Goal: Task Accomplishment & Management: Use online tool/utility

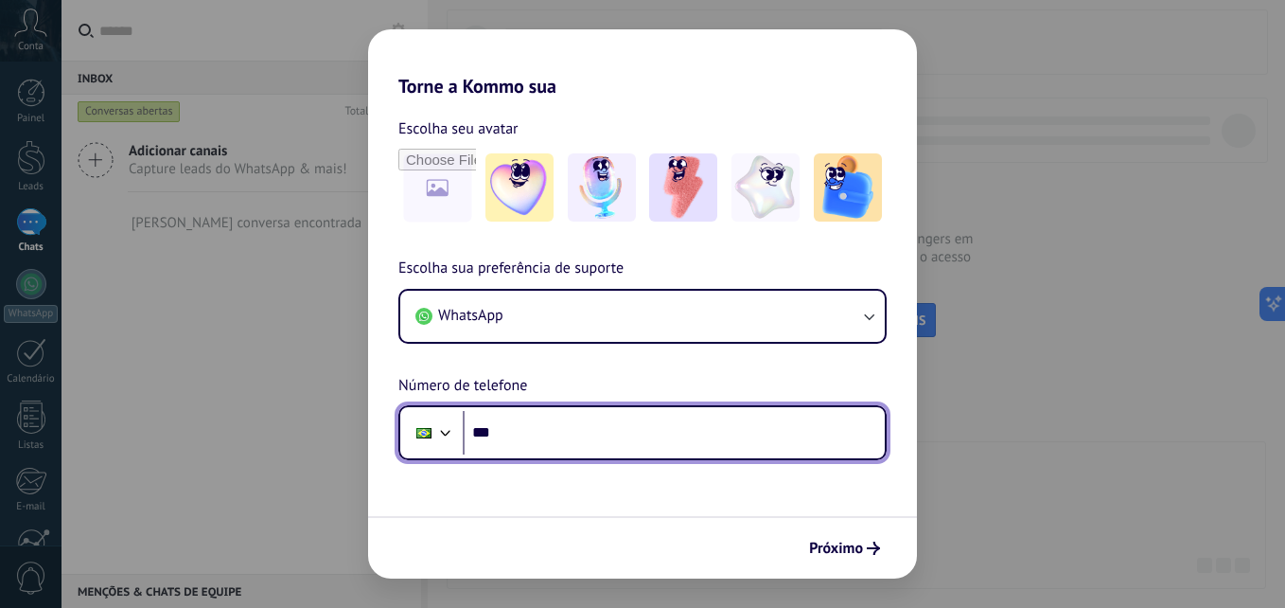
click at [588, 440] on input "***" at bounding box center [674, 433] width 422 height 44
type input "**********"
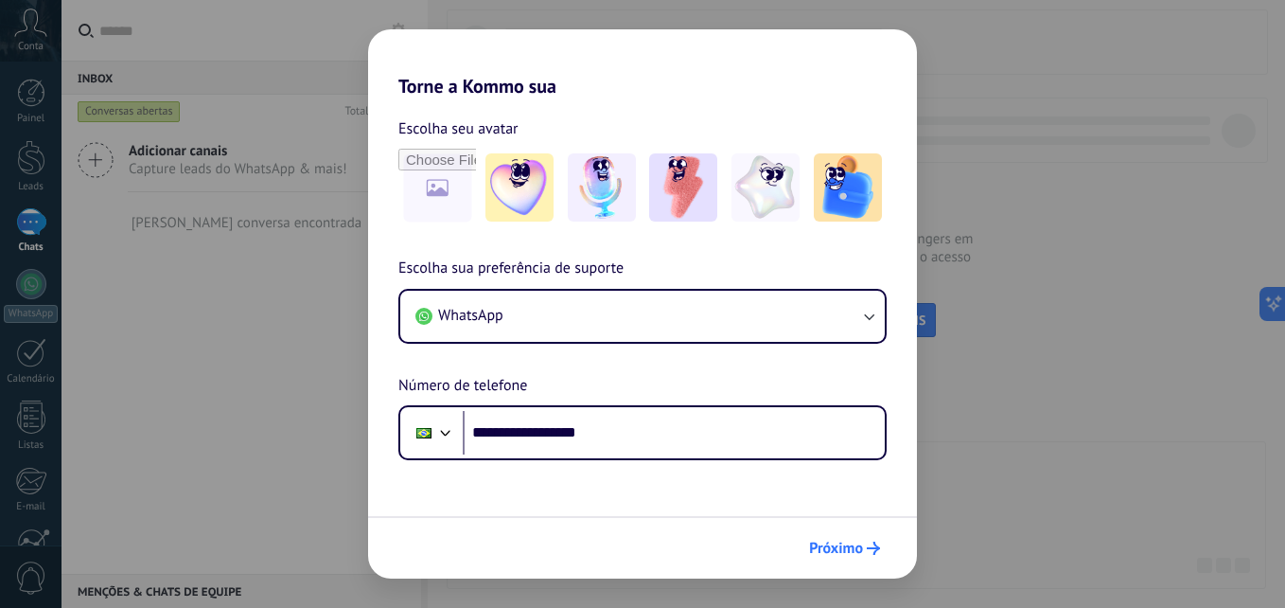
click at [838, 547] on span "Próximo" at bounding box center [836, 547] width 54 height 13
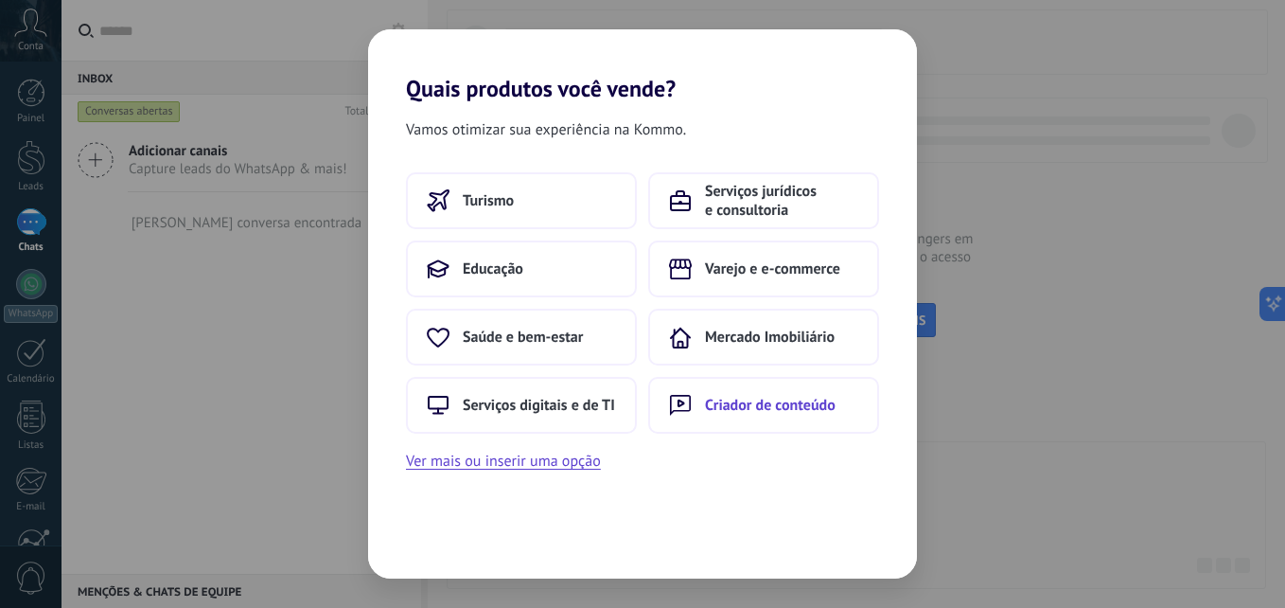
click at [746, 406] on span "Criador de conteúdo" at bounding box center [770, 405] width 131 height 19
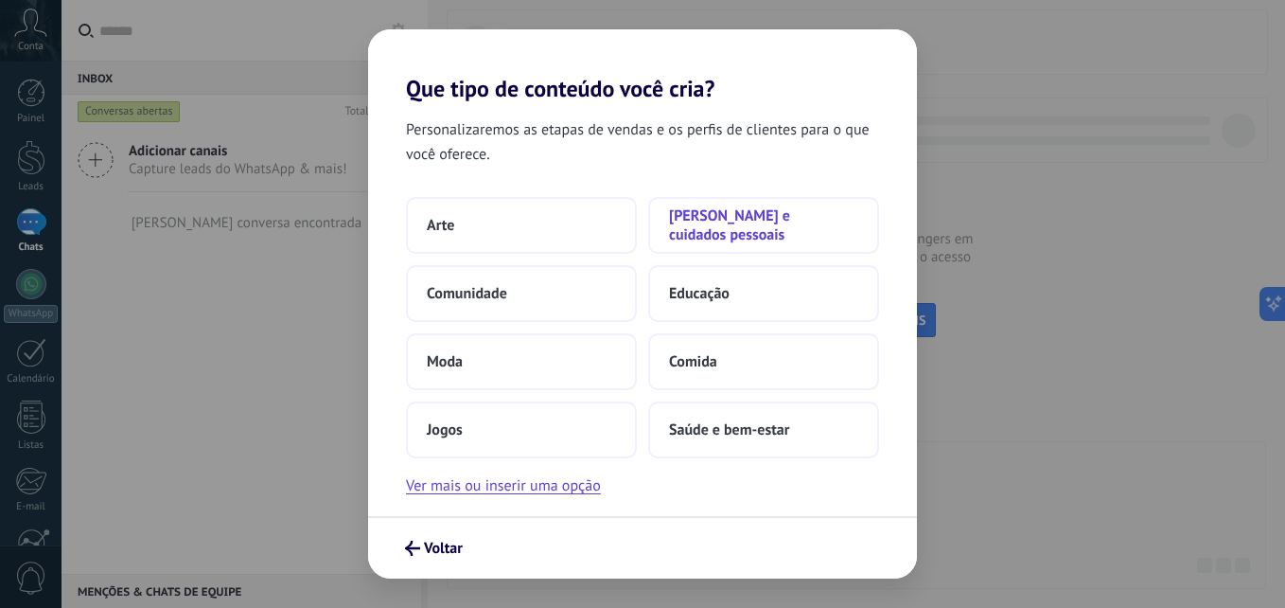
click at [687, 208] on button "[PERSON_NAME] e cuidados pessoais" at bounding box center [763, 225] width 231 height 57
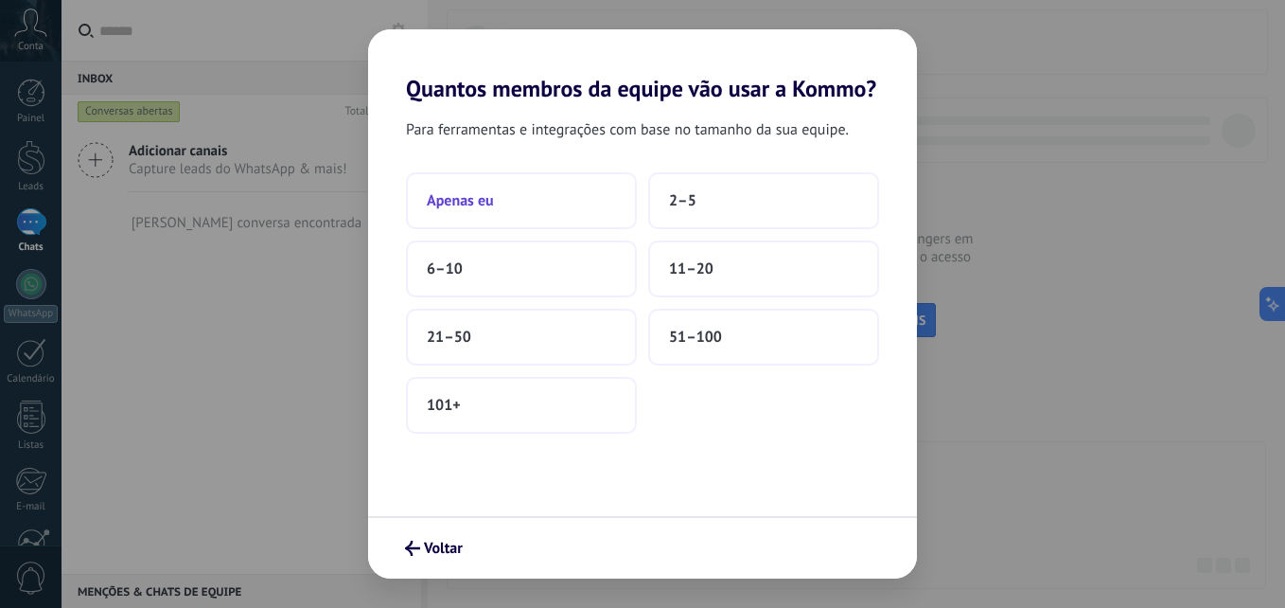
click at [523, 201] on button "Apenas eu" at bounding box center [521, 200] width 231 height 57
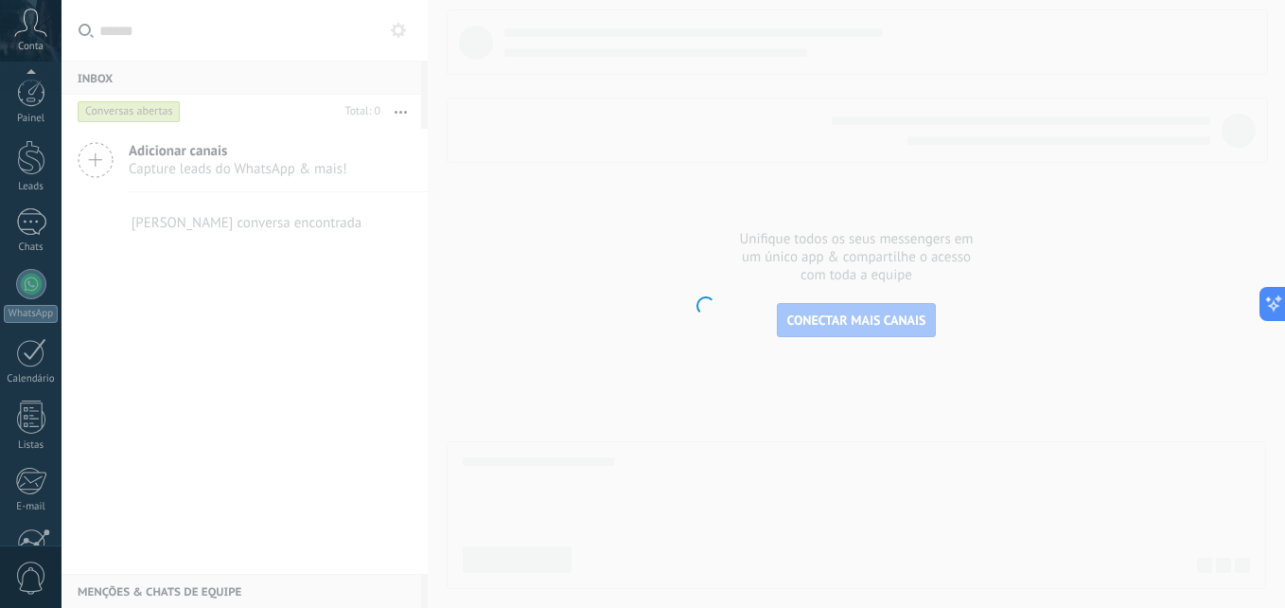
scroll to position [180, 0]
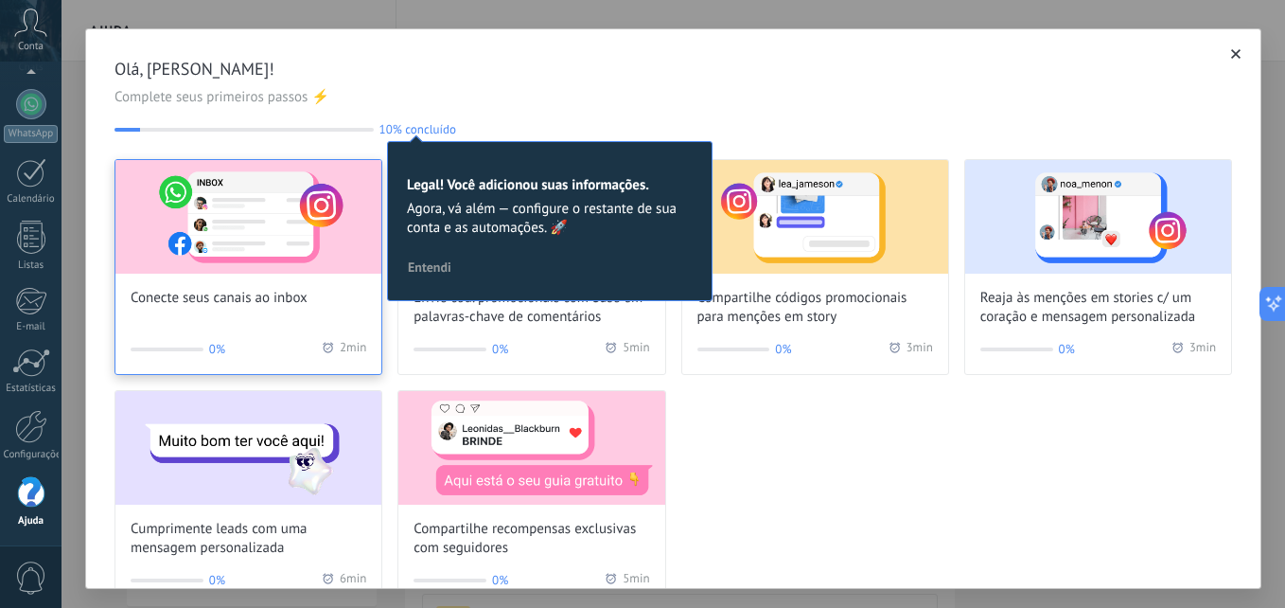
click at [231, 278] on div "Conecte seus canais ao inbox" at bounding box center [248, 234] width 266 height 148
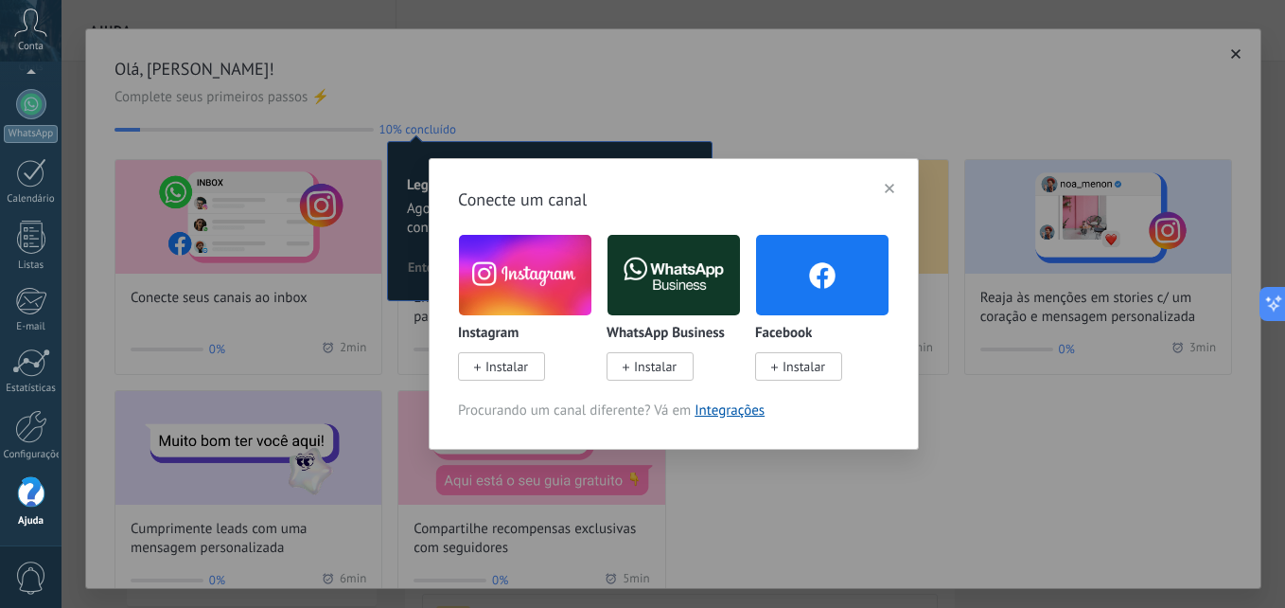
click at [502, 372] on span "Instalar" at bounding box center [506, 366] width 43 height 17
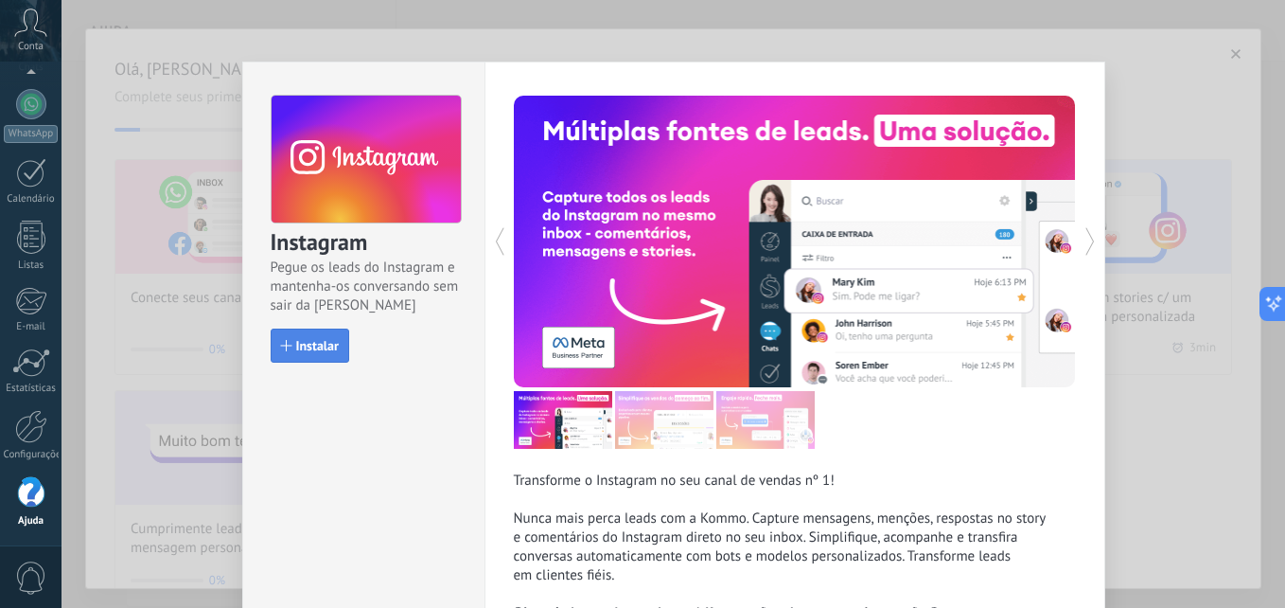
click at [318, 347] on span "Instalar" at bounding box center [317, 345] width 43 height 13
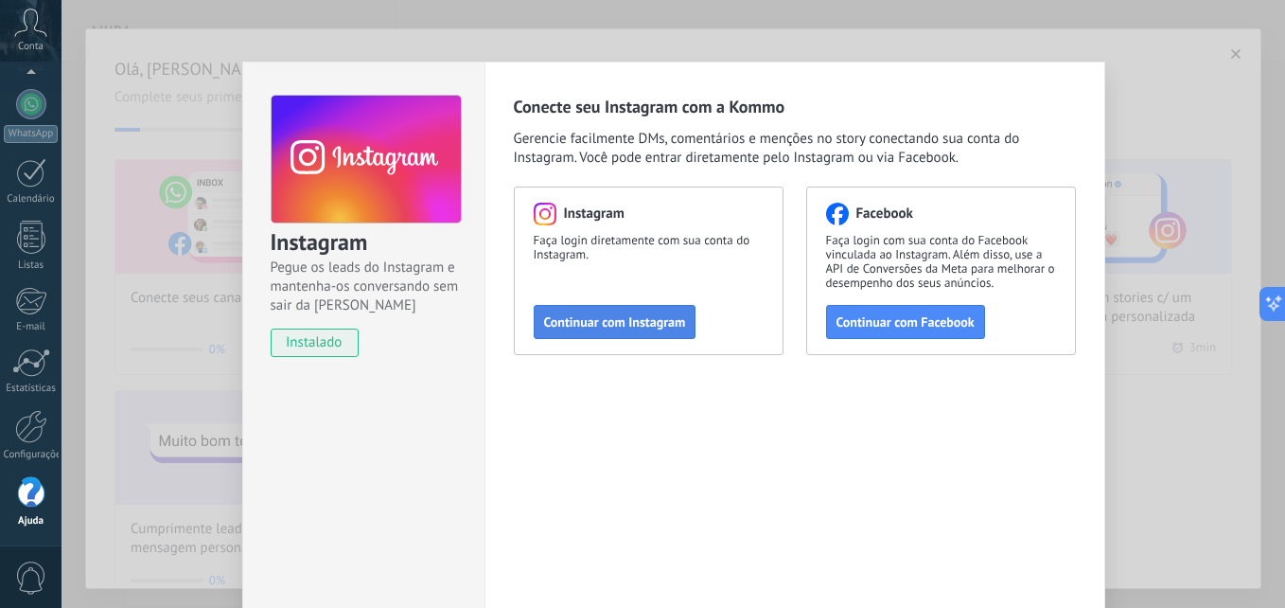
click at [617, 326] on span "Continuar com Instagram" at bounding box center [615, 321] width 142 height 13
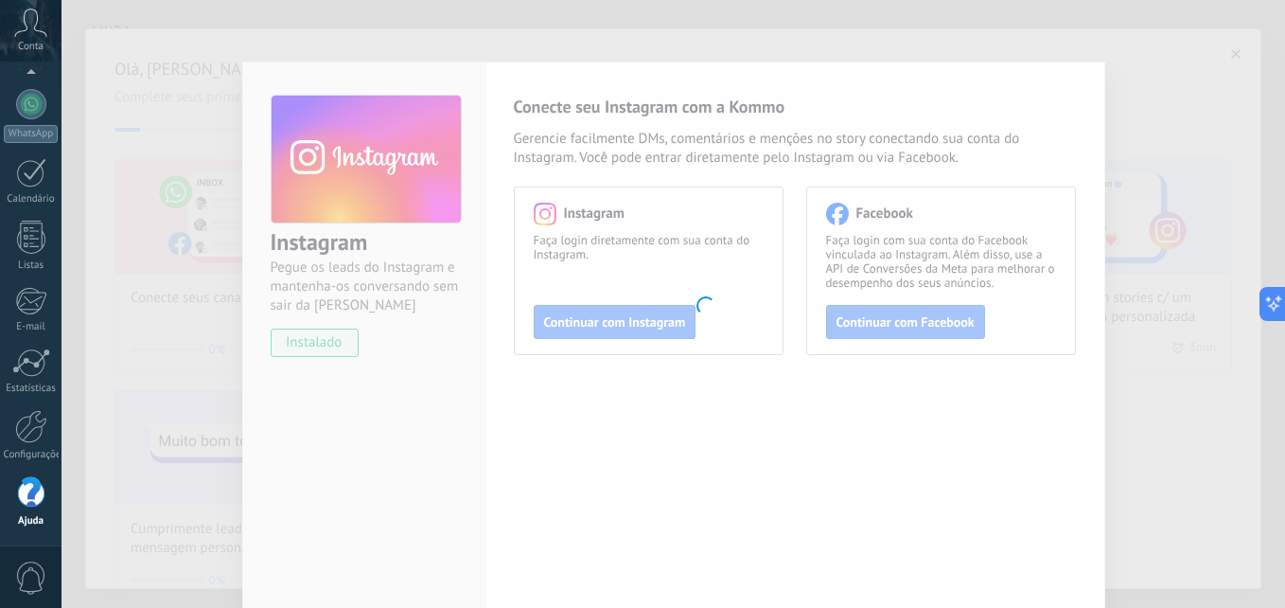
click at [745, 308] on body ".abccls-1,.abccls-2{fill-rule:evenodd}.abccls-2{fill:#fff} .abfcls-1{fill:none}…" at bounding box center [642, 304] width 1285 height 608
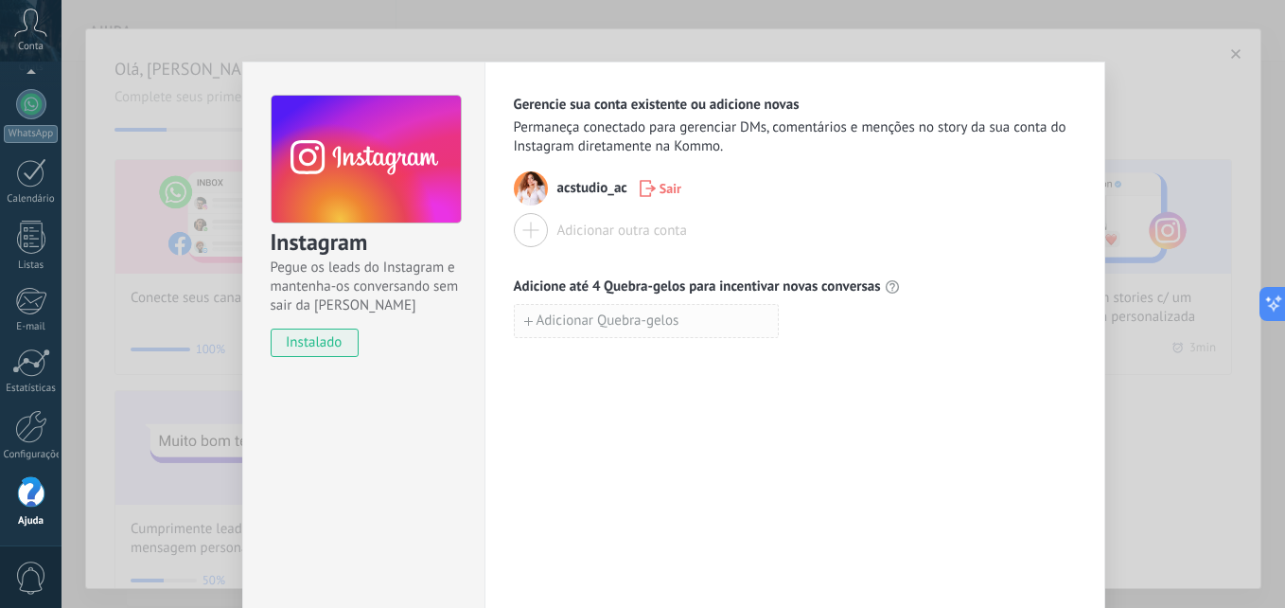
click at [627, 322] on span "Adicionar Quebra-gelos" at bounding box center [608, 320] width 143 height 13
type input "*"
type input "********"
click at [613, 363] on span "Adicionar Quebra-gelos" at bounding box center [608, 362] width 143 height 13
type input "**********"
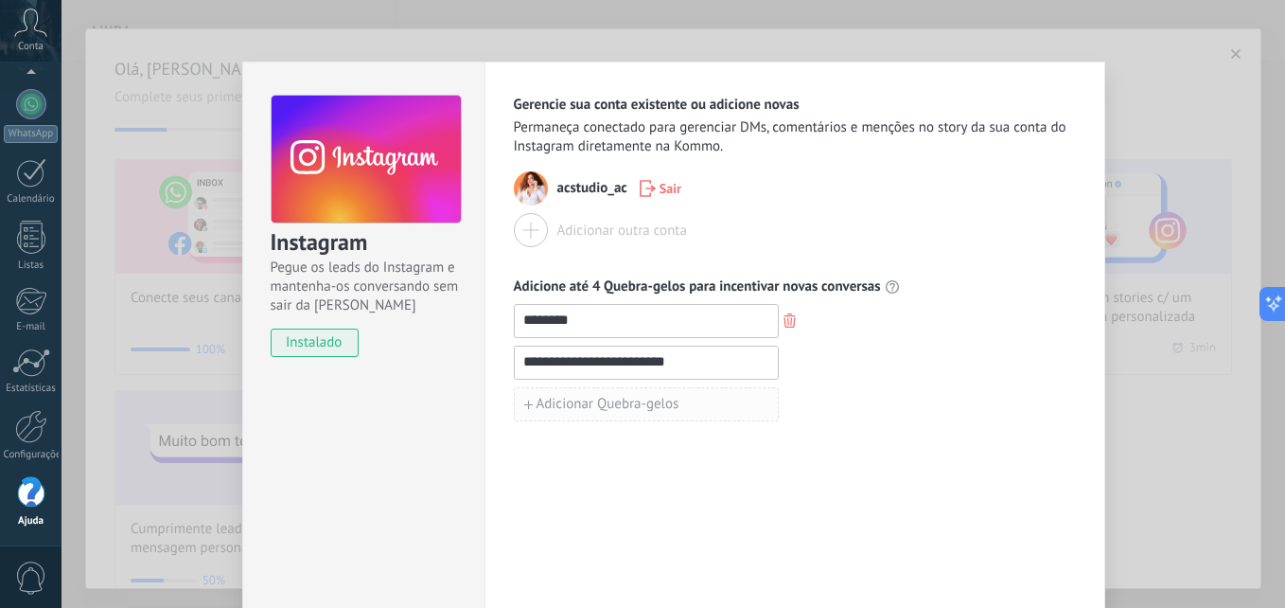
click at [619, 397] on span "Adicionar Quebra-gelos" at bounding box center [608, 403] width 143 height 13
click at [619, 397] on input at bounding box center [646, 403] width 263 height 30
type input "*"
type input "**********"
click at [589, 454] on button "Adicionar Quebra-gelos" at bounding box center [646, 446] width 265 height 34
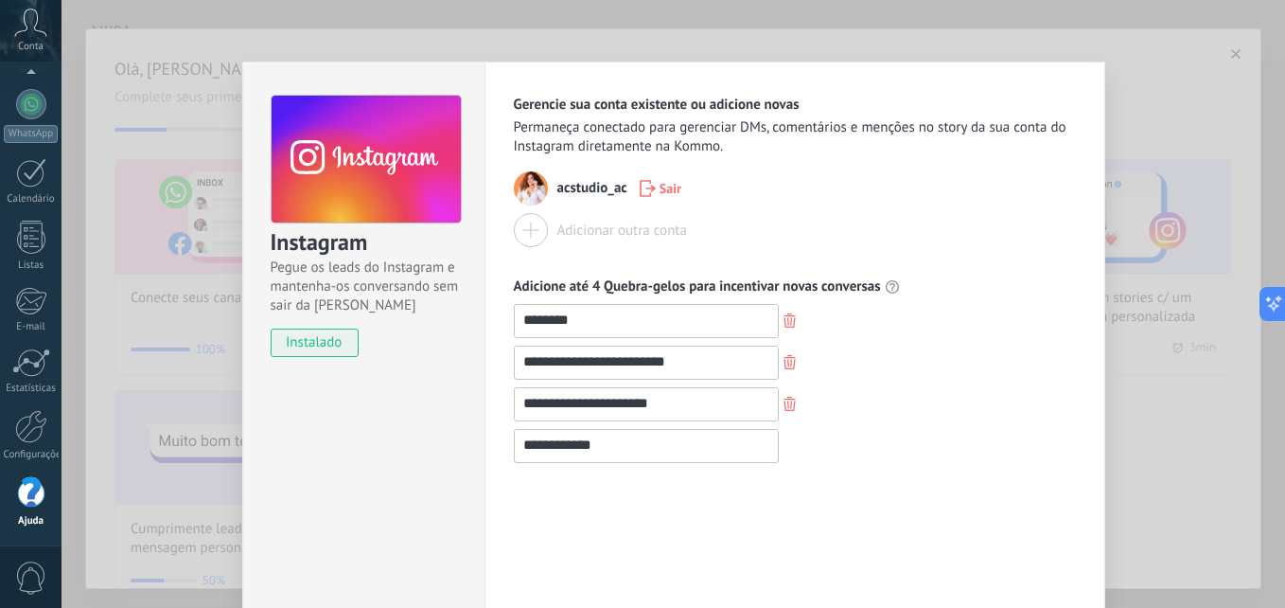
type input "**********"
click at [867, 490] on div "**********" at bounding box center [794, 343] width 621 height 563
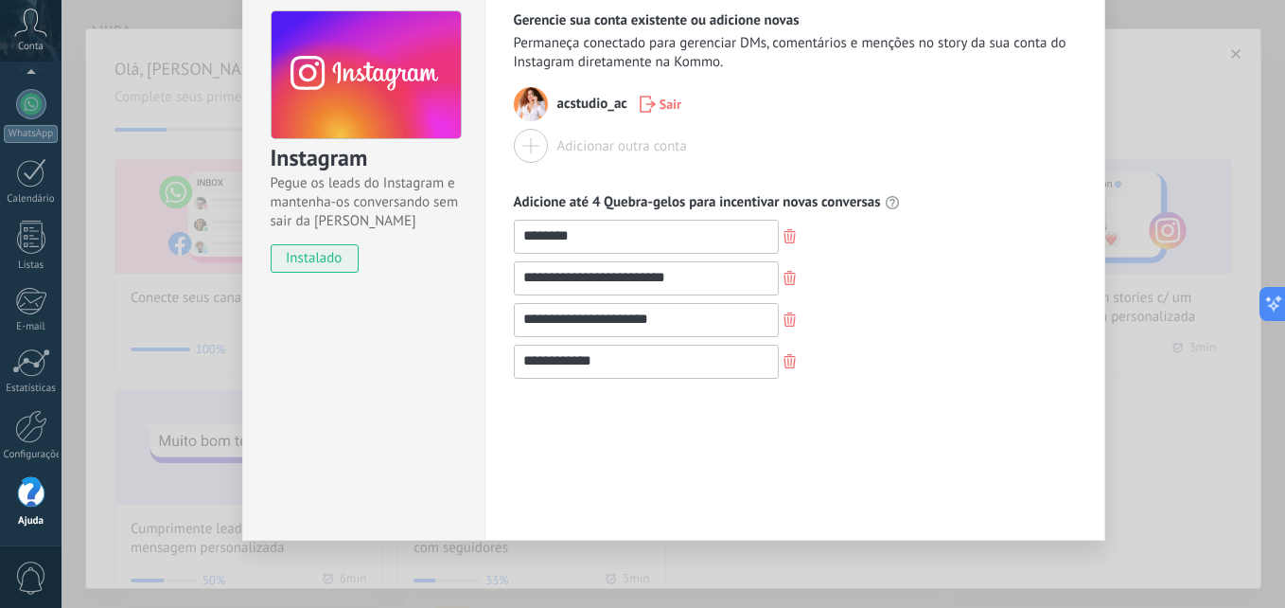
scroll to position [88, 0]
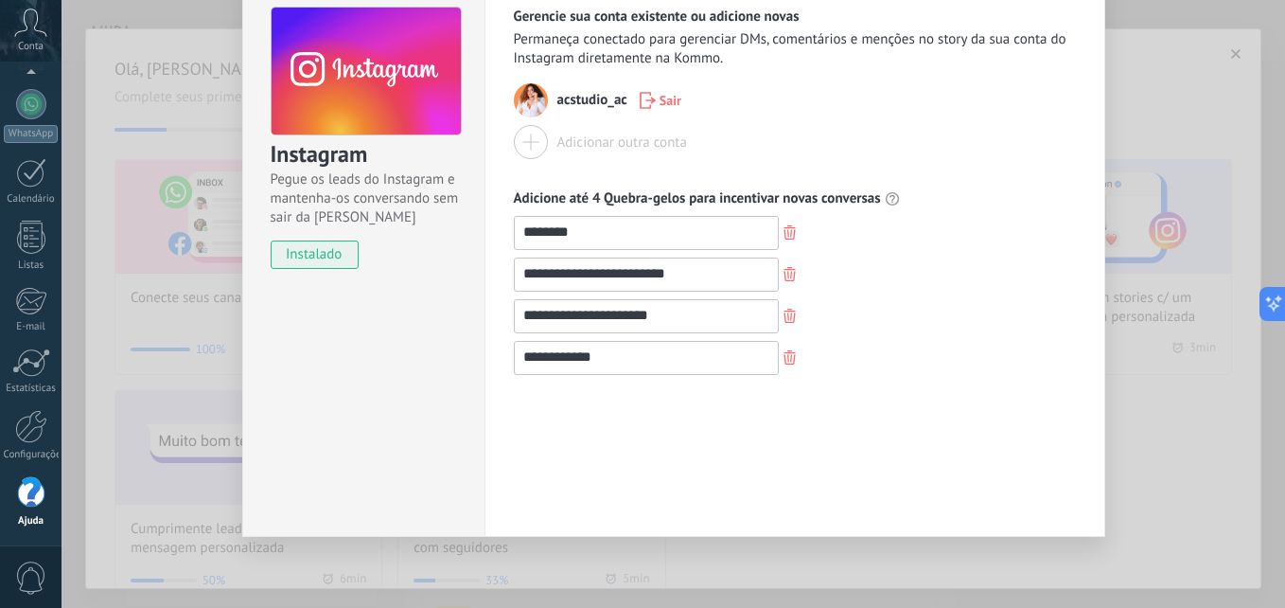
click at [520, 102] on img at bounding box center [531, 100] width 34 height 34
click at [360, 91] on use at bounding box center [366, 71] width 189 height 129
drag, startPoint x: 1282, startPoint y: 312, endPoint x: 1288, endPoint y: 151, distance: 161.0
click at [1284, 151] on html ".abccls-1,.abccls-2{fill-rule:evenodd}.abccls-2{fill:#fff} .abfcls-1{fill:none}…" at bounding box center [642, 304] width 1285 height 608
click at [1173, 186] on div "**********" at bounding box center [674, 304] width 1224 height 608
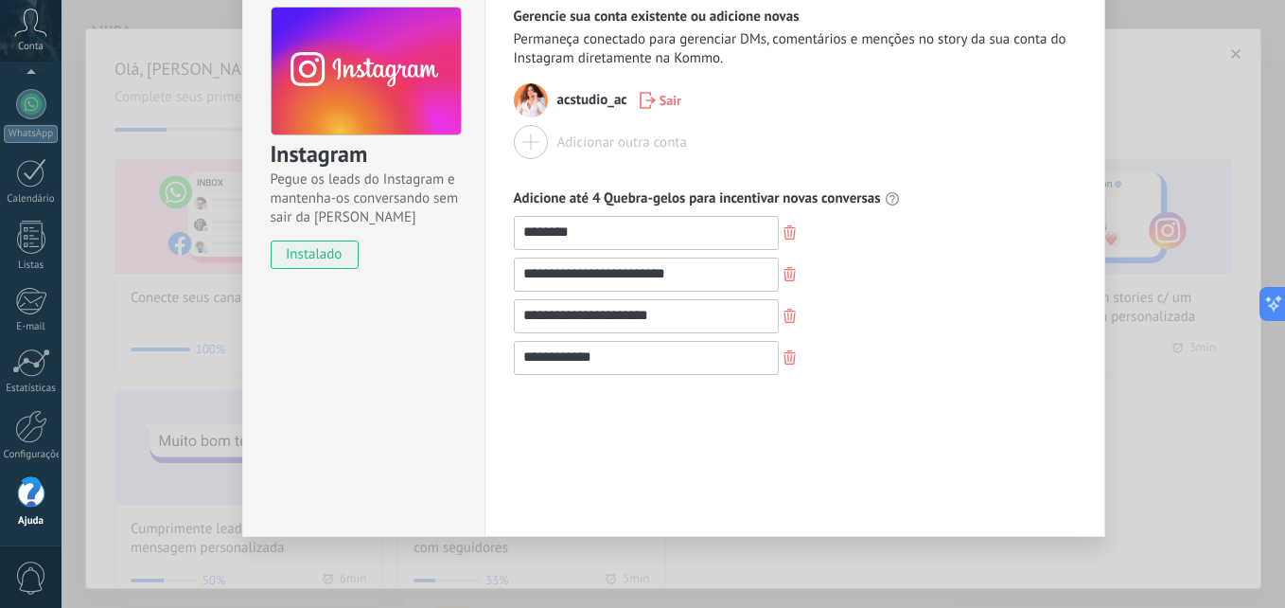
scroll to position [0, 0]
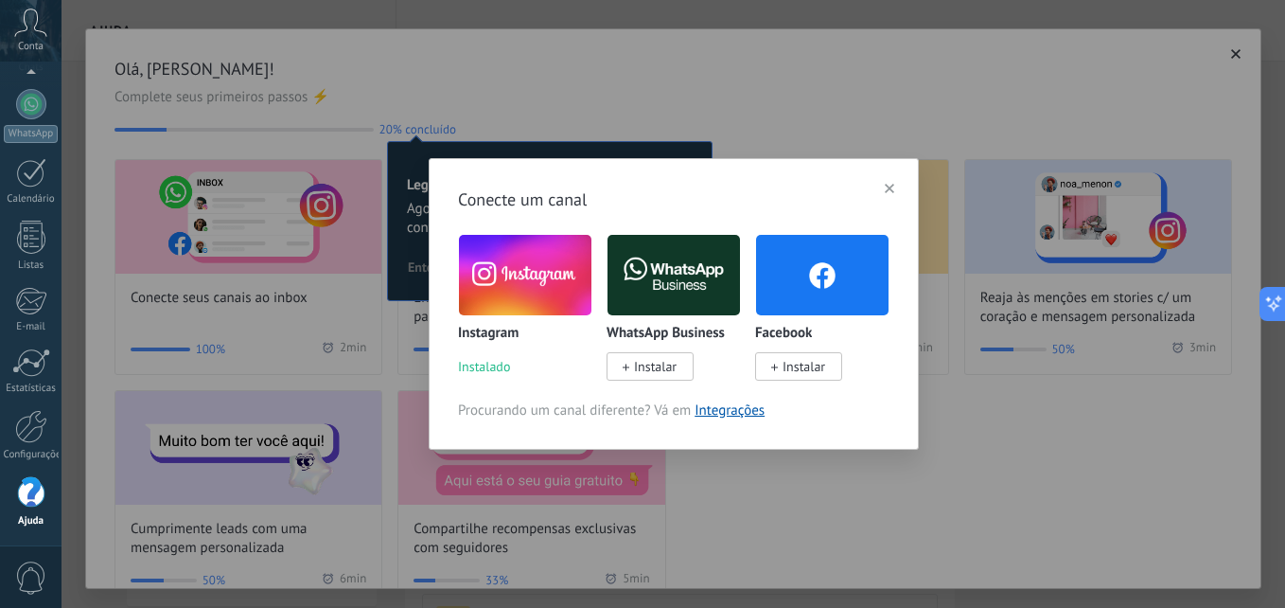
click at [1107, 331] on div "Conecte um canal Instagram Instalado WhatsApp Business Instalar Facebook Instal…" at bounding box center [674, 304] width 1224 height 608
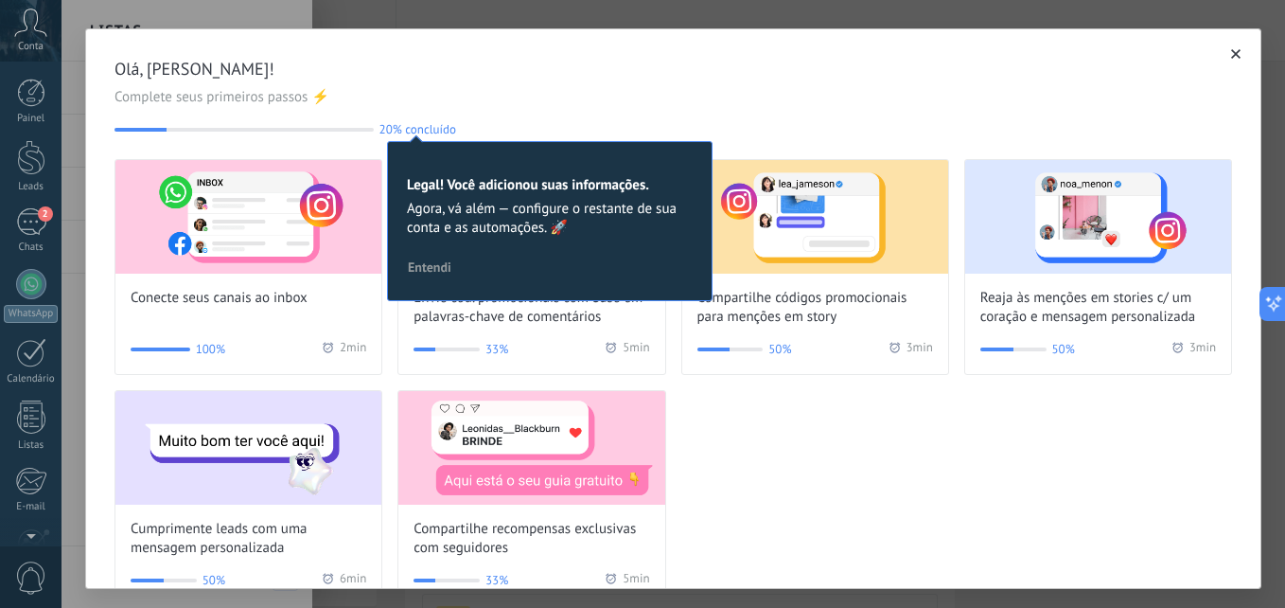
click at [30, 41] on span "Conta" at bounding box center [31, 47] width 26 height 12
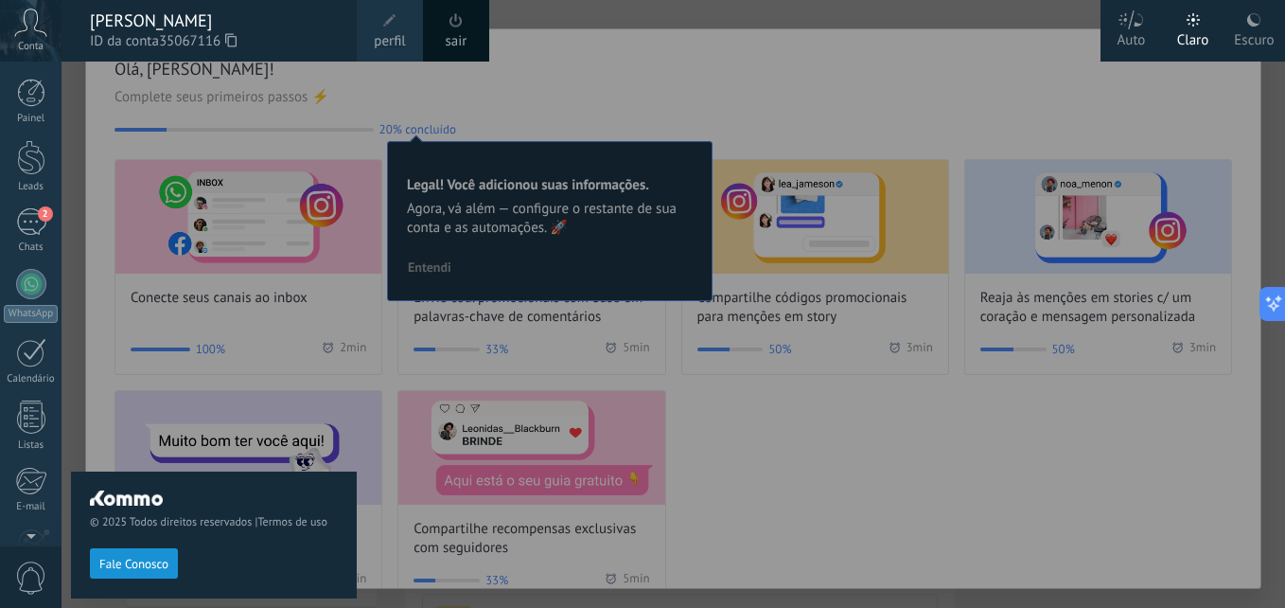
click at [162, 155] on div "© 2025 Todos direitos reservados | Termos de uso Fale Conosco" at bounding box center [214, 335] width 286 height 546
click at [758, 430] on div at bounding box center [704, 304] width 1285 height 608
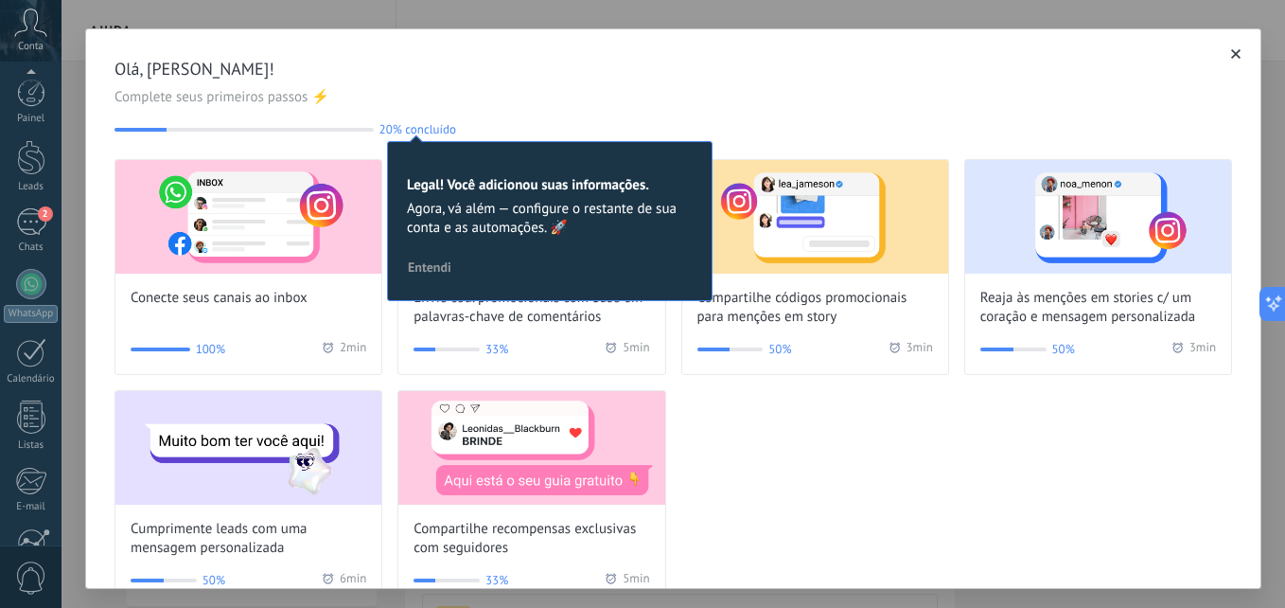
scroll to position [180, 0]
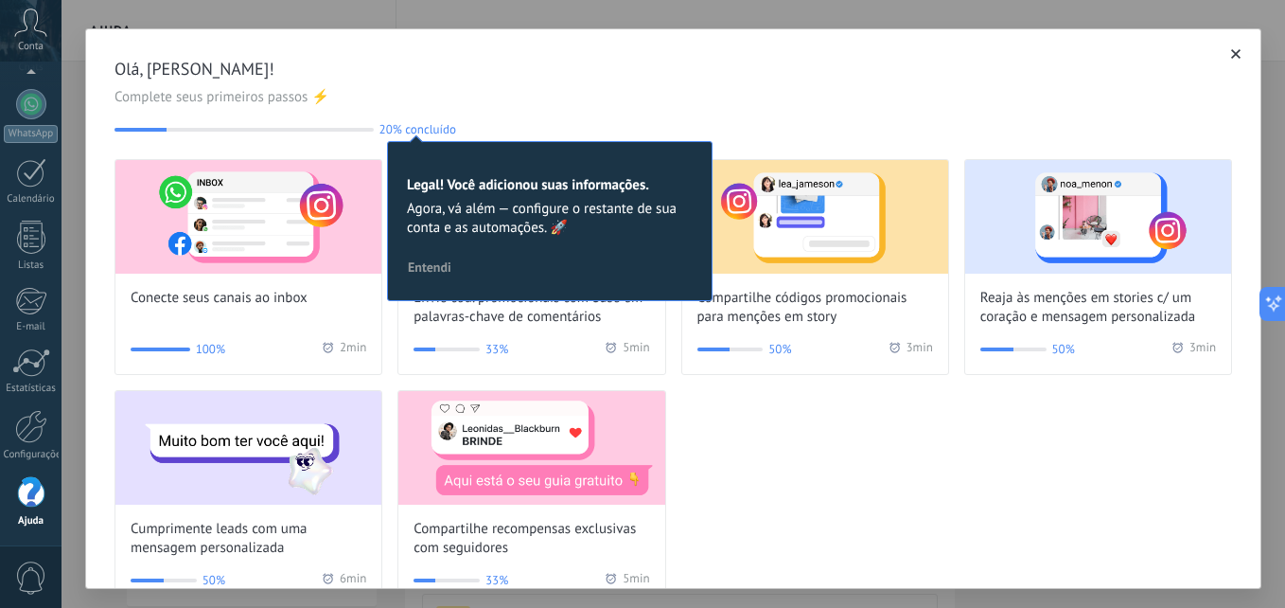
click at [451, 238] on div "Legal! Você adicionou suas informações. Agora, vá além — configure o restante d…" at bounding box center [550, 221] width 326 height 160
click at [431, 268] on span "Entendi" at bounding box center [430, 266] width 44 height 13
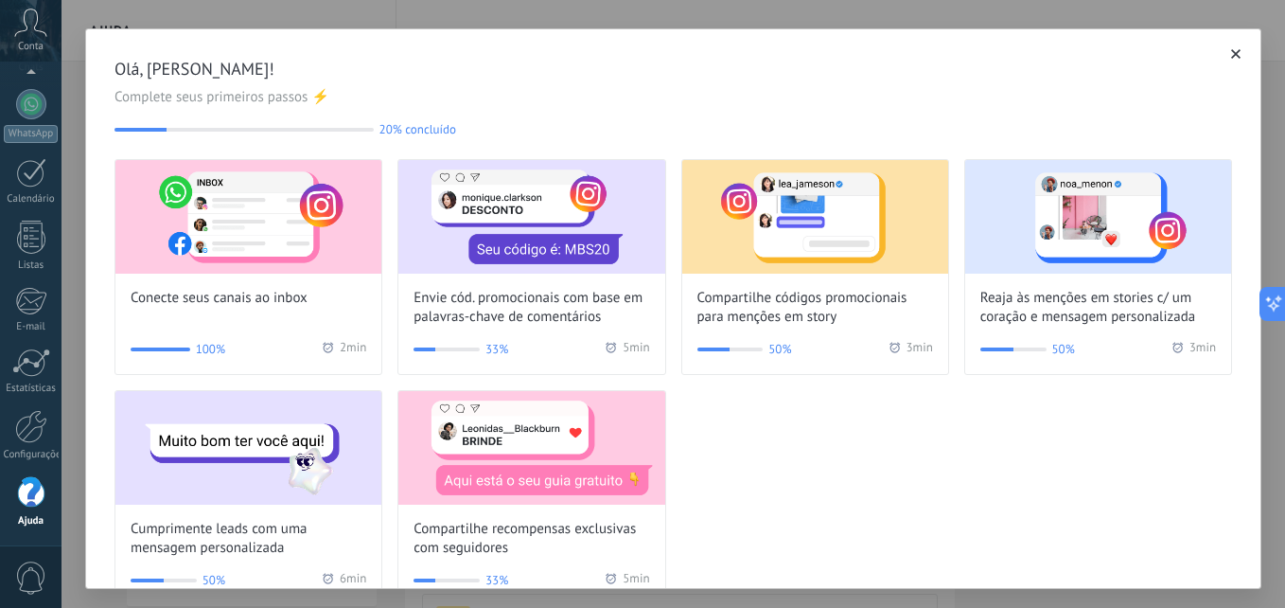
click at [220, 97] on span "Complete seus primeiros passos ⚡" at bounding box center [673, 97] width 1118 height 19
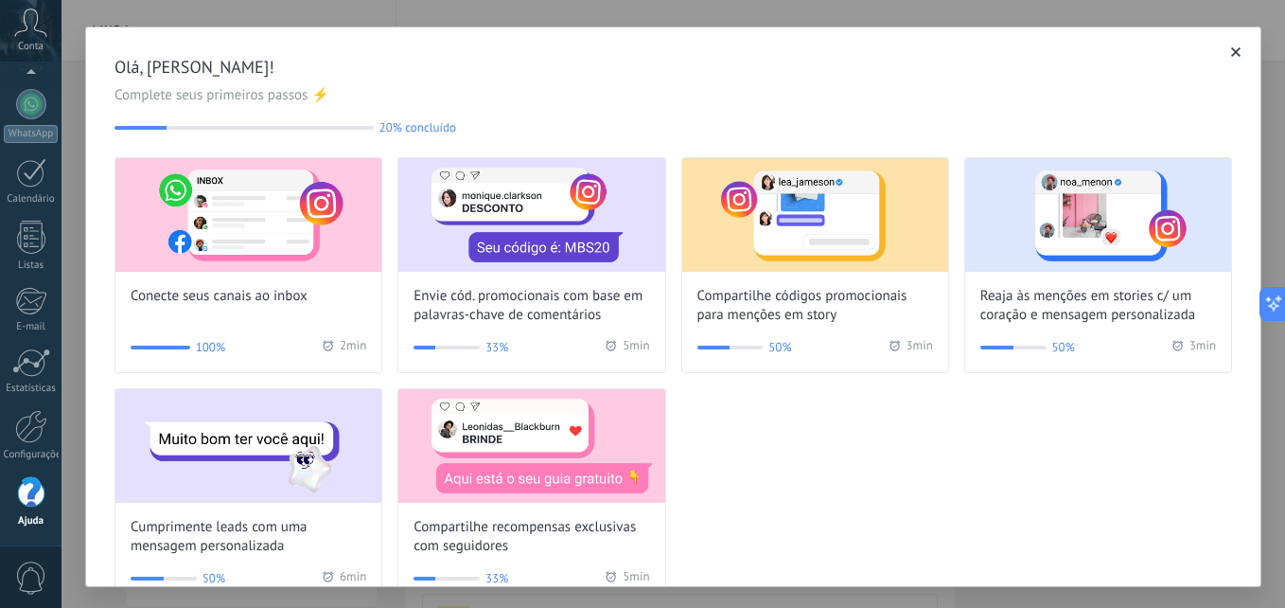
scroll to position [0, 0]
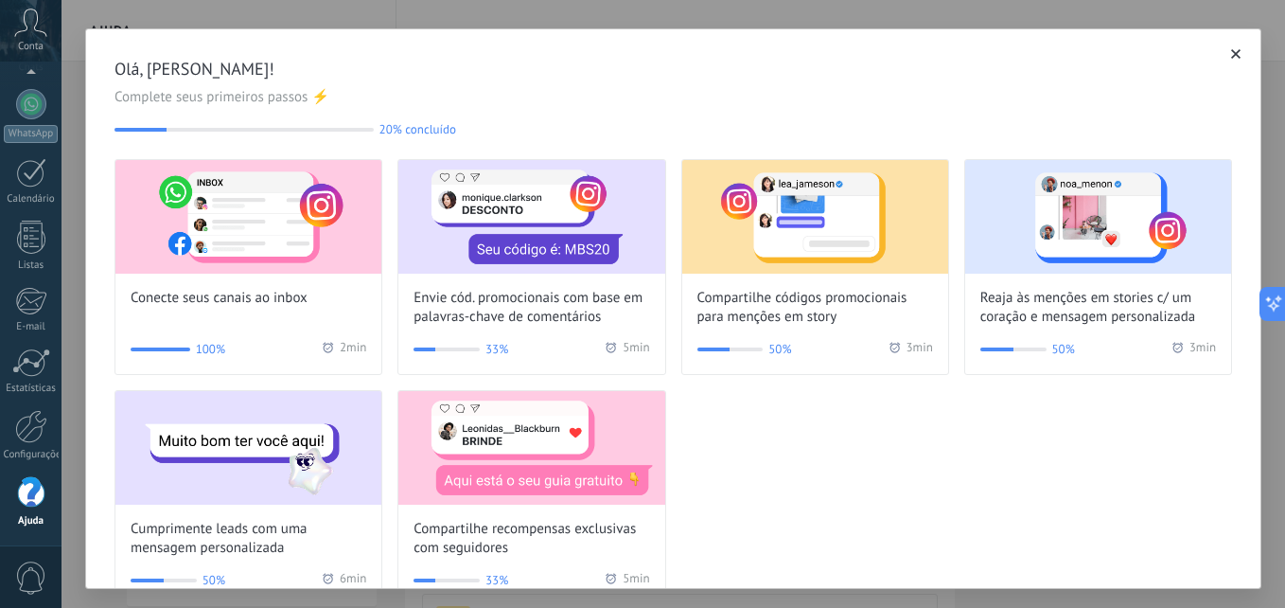
click at [1226, 44] on div at bounding box center [1235, 53] width 19 height 19
click at [1231, 61] on span "button" at bounding box center [1235, 53] width 9 height 13
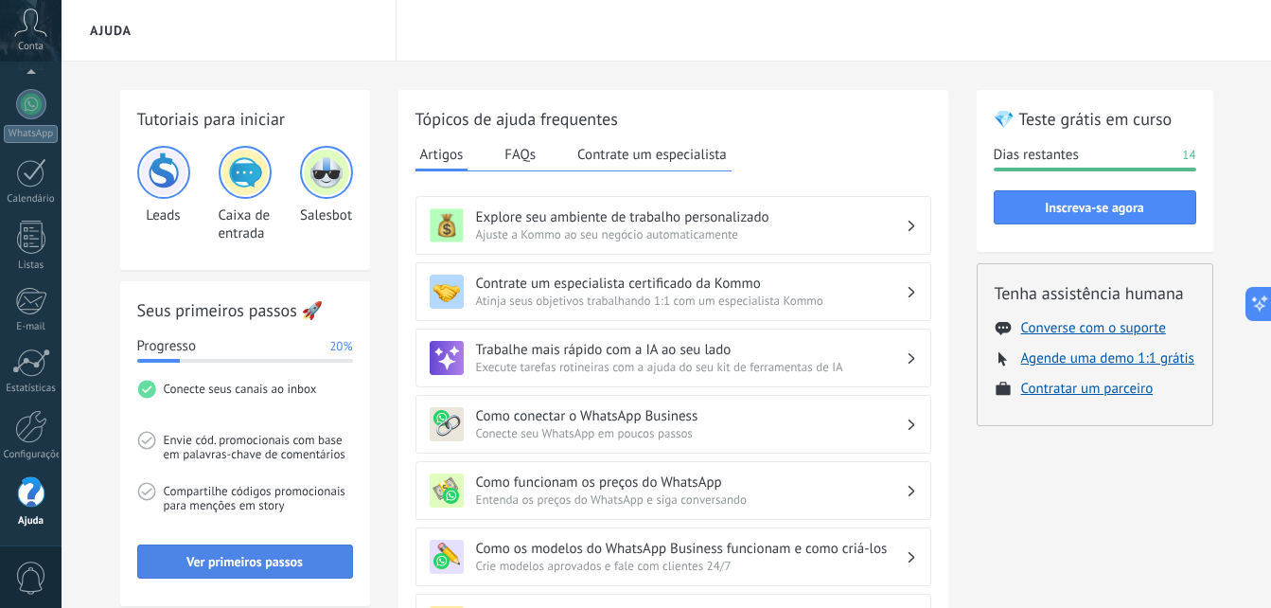
click at [219, 555] on span "Ver primeiros passos" at bounding box center [244, 561] width 116 height 13
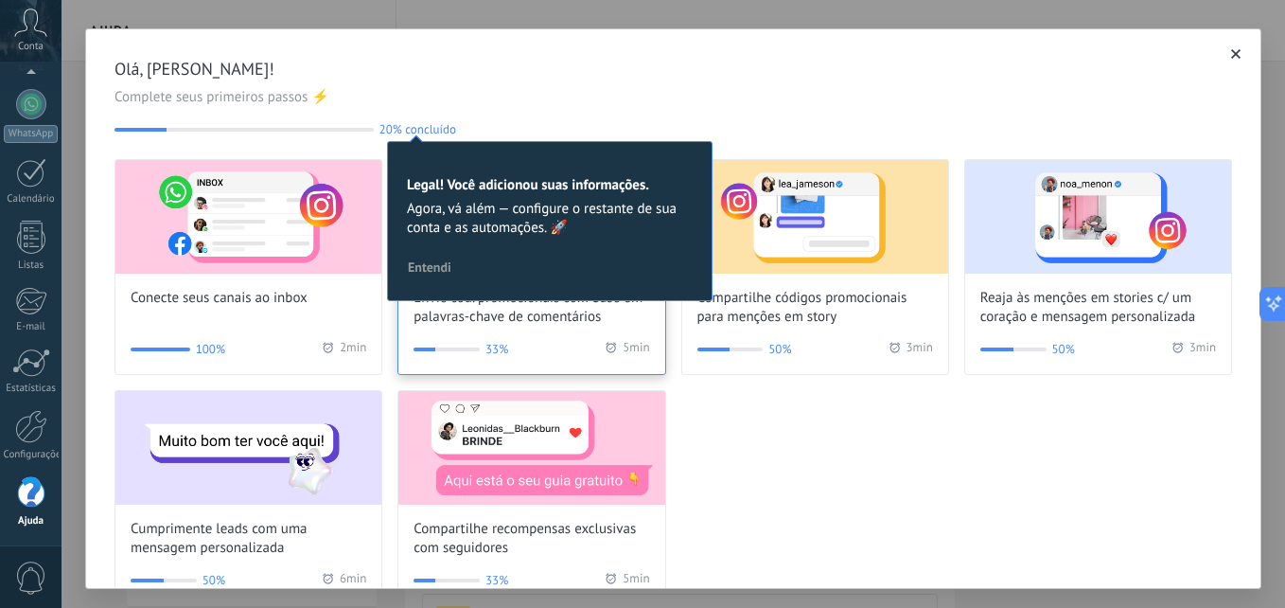
click at [470, 336] on div "Envie cód. promocionais com base em palavras-chave de comentários 33% 5 min" at bounding box center [531, 267] width 268 height 216
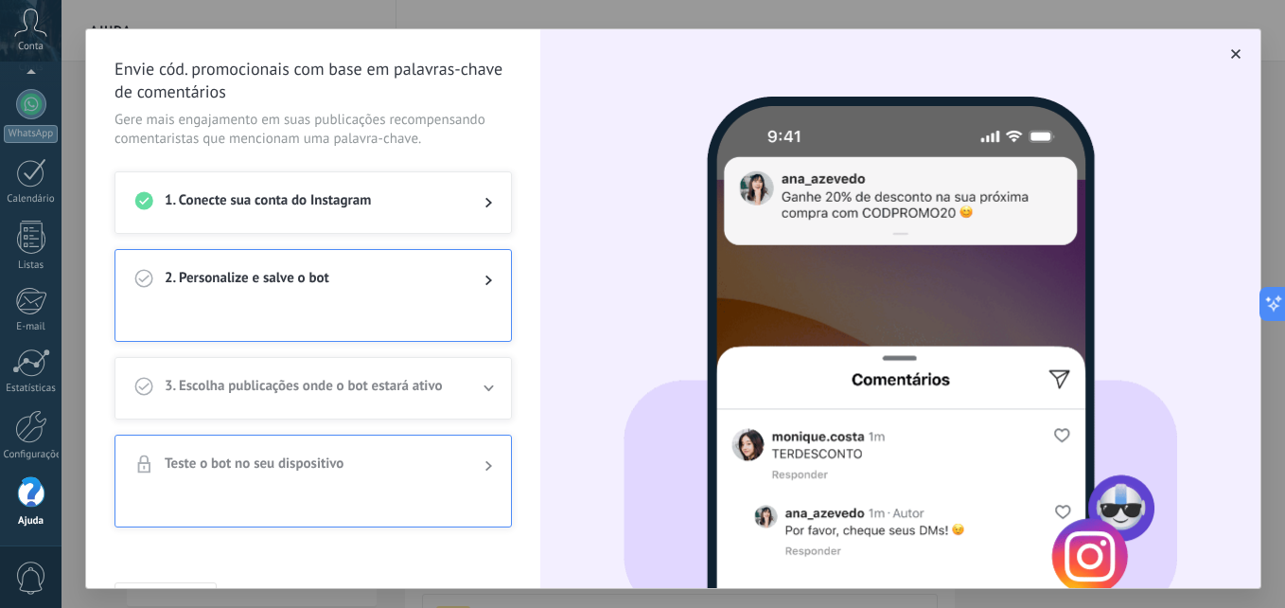
click at [362, 284] on span "2. Personalize e salve o bot" at bounding box center [310, 280] width 290 height 23
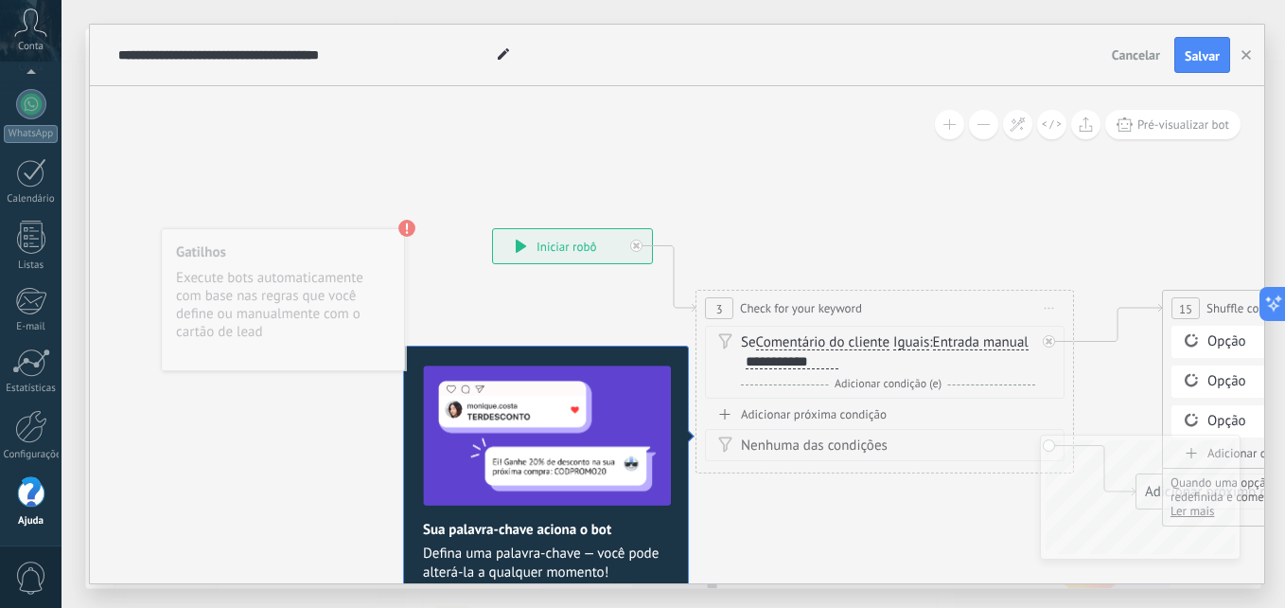
click at [363, 293] on div "Gatilhos Execute bots automaticamente com base nas regras que você define ou ma…" at bounding box center [283, 299] width 244 height 143
click at [569, 247] on div "**********" at bounding box center [572, 246] width 159 height 34
click at [1284, 311] on html ".abccls-1,.abccls-2{fill-rule:evenodd}.abccls-2{fill:#fff} .abfcls-1{fill:none}…" at bounding box center [642, 304] width 1285 height 608
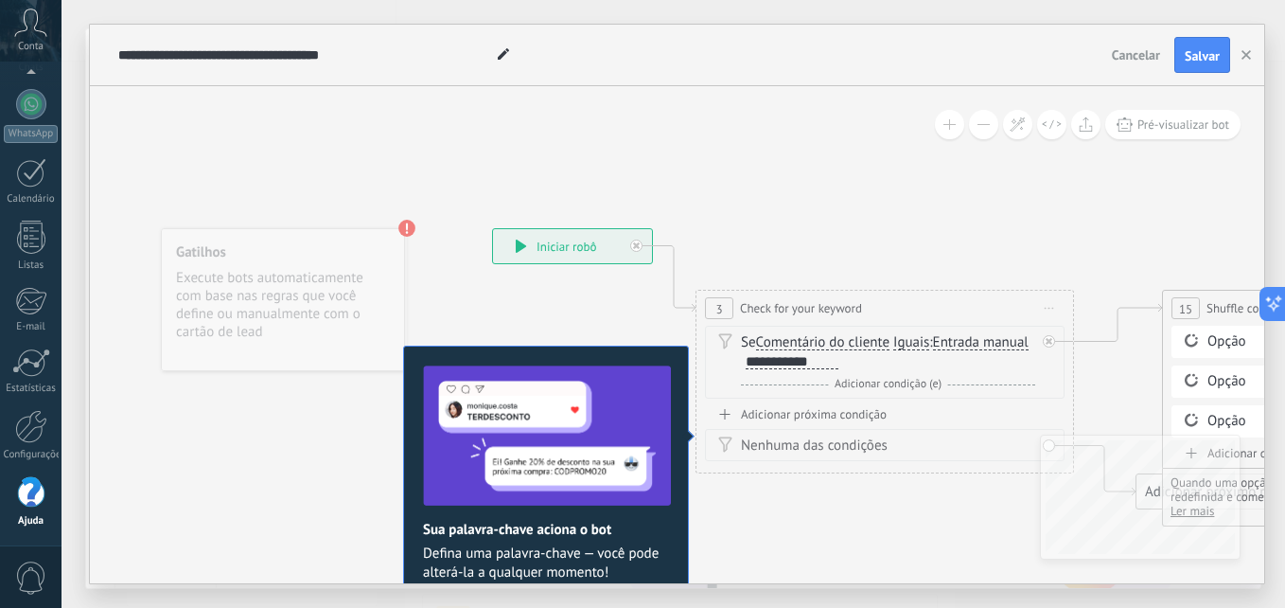
click at [781, 409] on div "Adicionar próxima condição" at bounding box center [885, 414] width 360 height 16
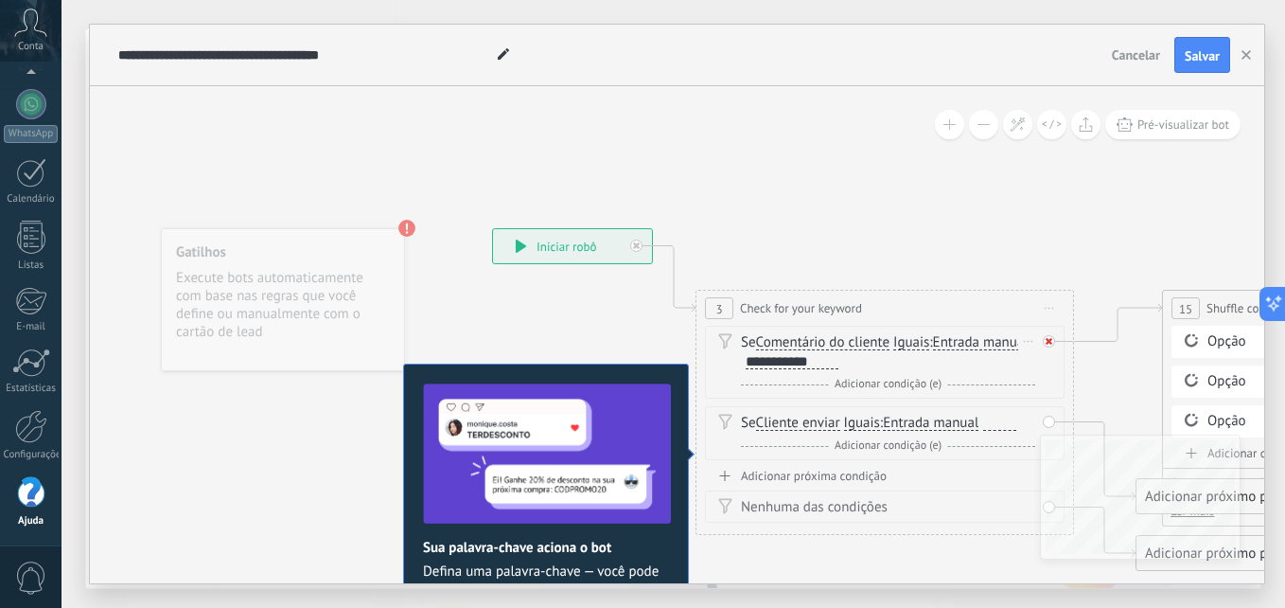
click at [1048, 341] on icon at bounding box center [1049, 341] width 7 height 7
click at [863, 477] on div "Adicionar próxima condição" at bounding box center [885, 475] width 360 height 16
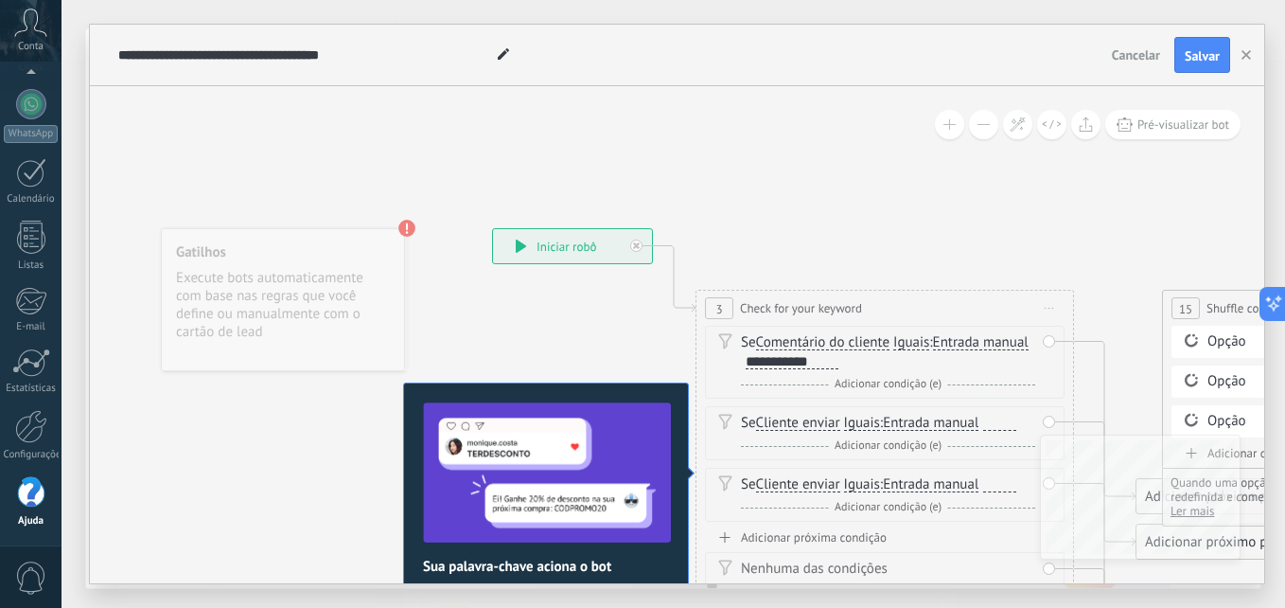
click at [862, 544] on div "Adicionar próxima condição" at bounding box center [885, 537] width 360 height 16
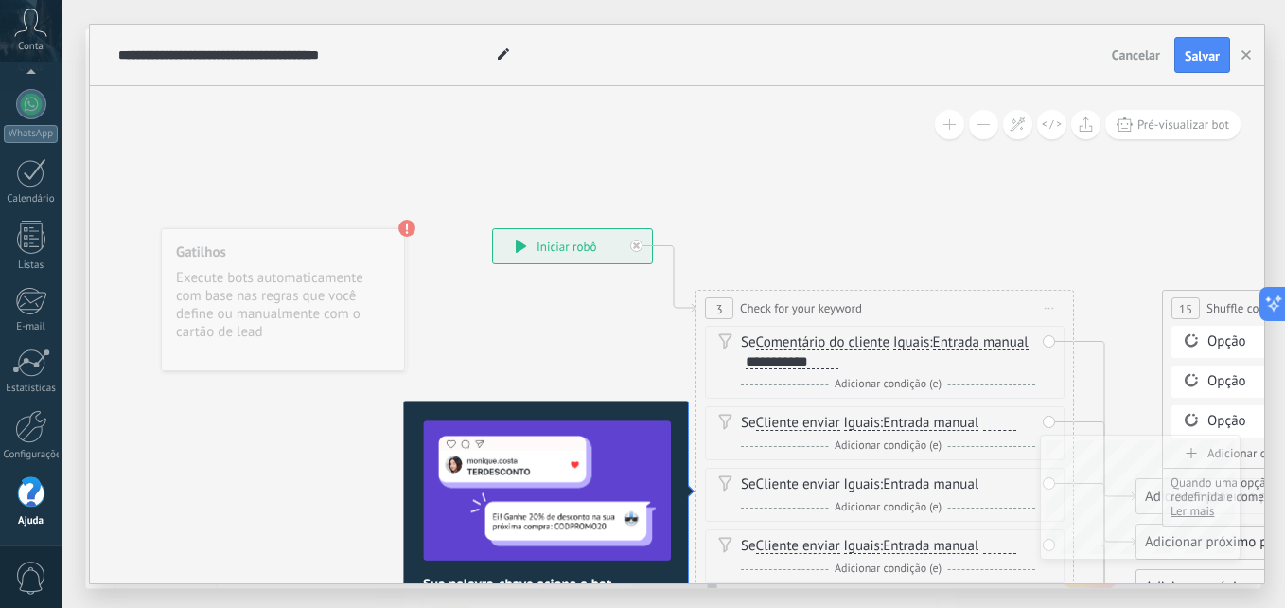
click at [944, 134] on button at bounding box center [949, 124] width 29 height 29
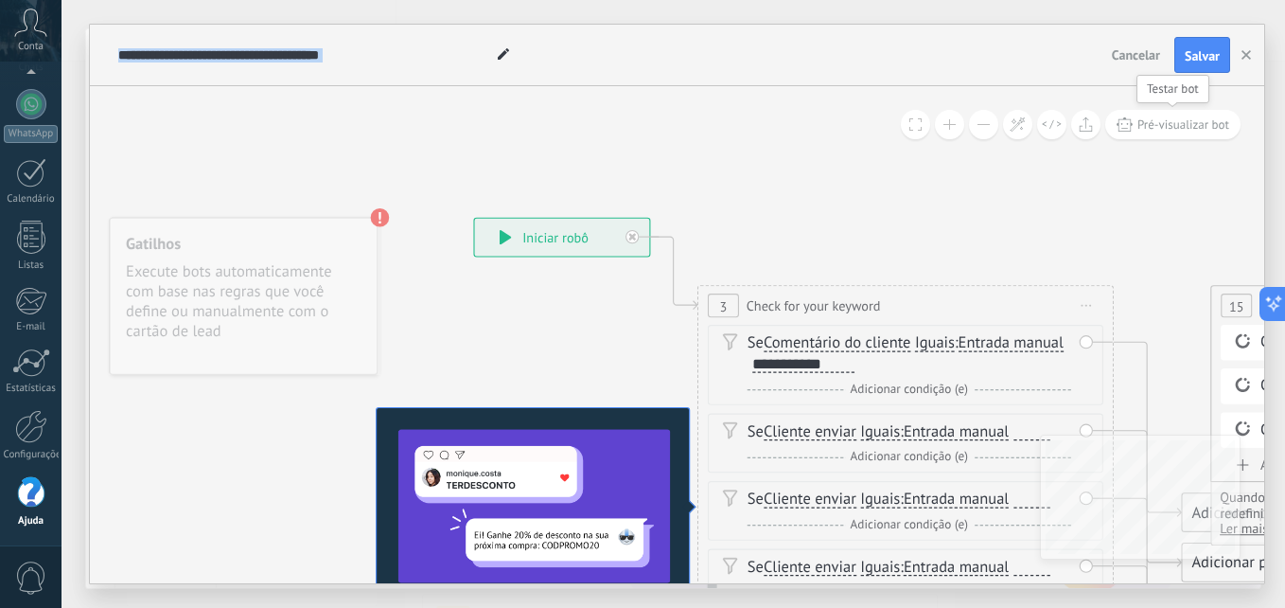
click at [1195, 118] on span "Pré-visualizar bot" at bounding box center [1183, 124] width 92 height 16
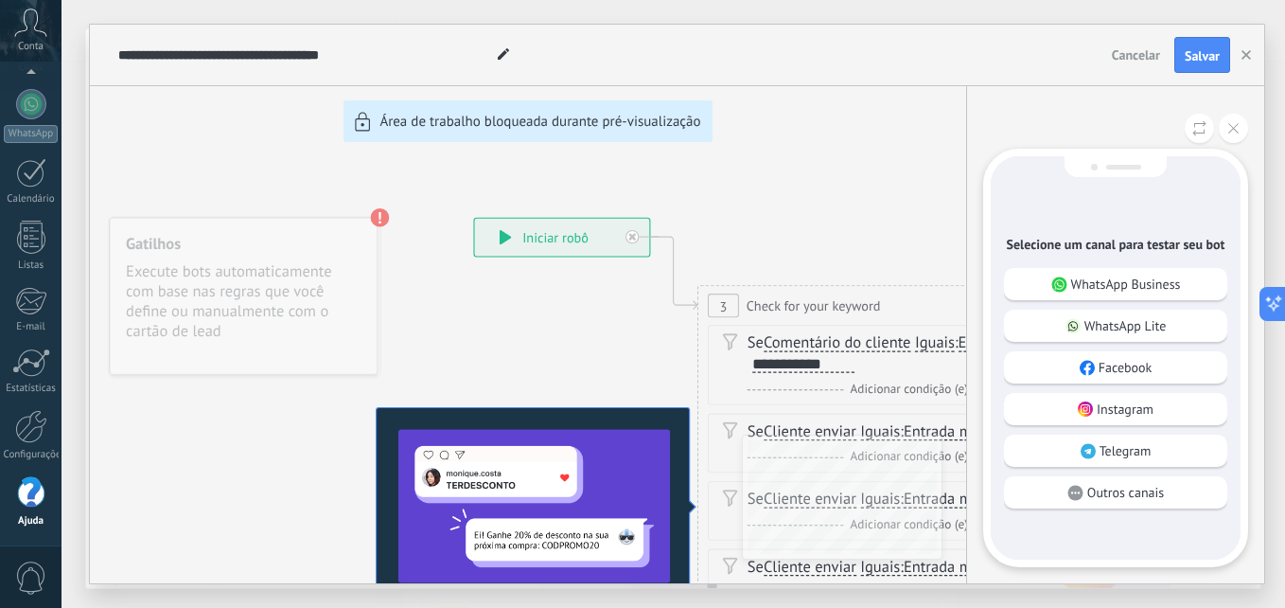
click at [882, 208] on div "**********" at bounding box center [677, 304] width 1174 height 558
click at [1230, 138] on button at bounding box center [1233, 128] width 29 height 29
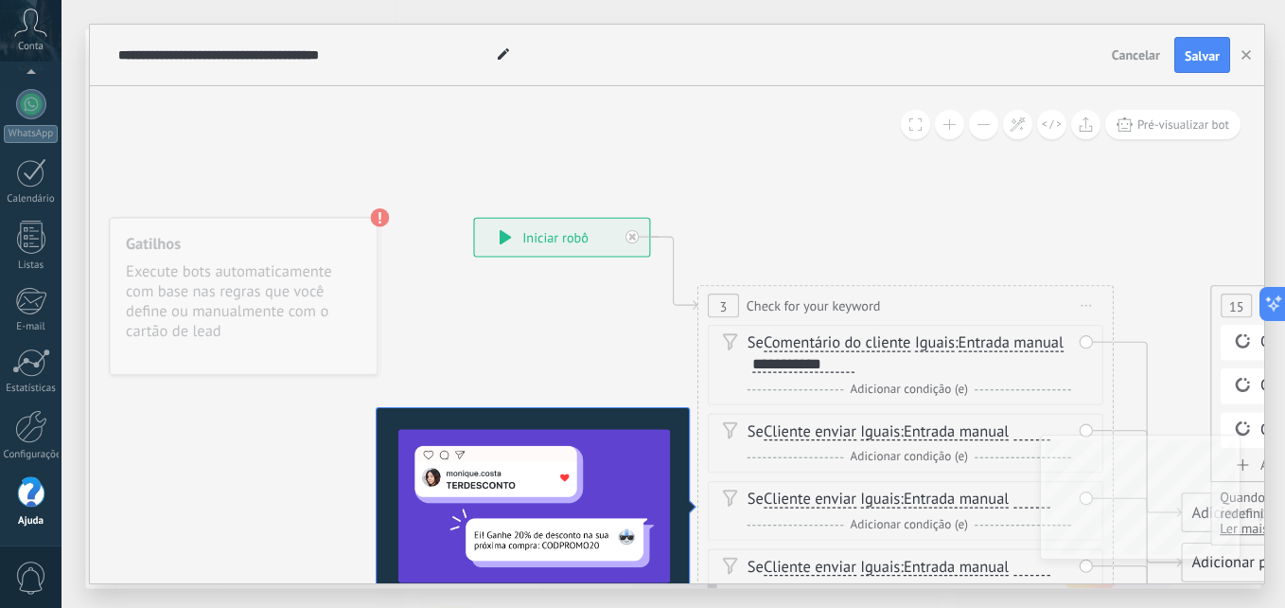
click at [523, 231] on div "**********" at bounding box center [562, 238] width 175 height 38
click at [500, 238] on icon at bounding box center [505, 237] width 11 height 14
click at [633, 242] on icon at bounding box center [636, 245] width 7 height 7
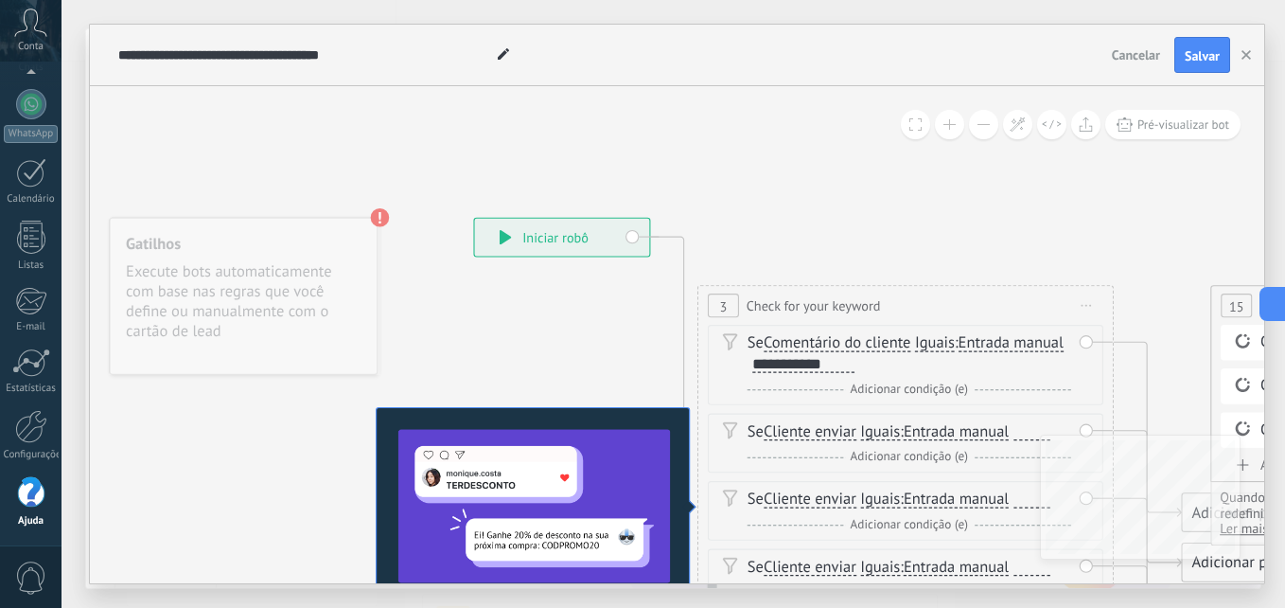
click at [1214, 572] on div "Adicionar próximo passo" at bounding box center [1274, 562] width 183 height 34
click at [1214, 572] on div "Adicionar próximo passo" at bounding box center [1309, 562] width 253 height 34
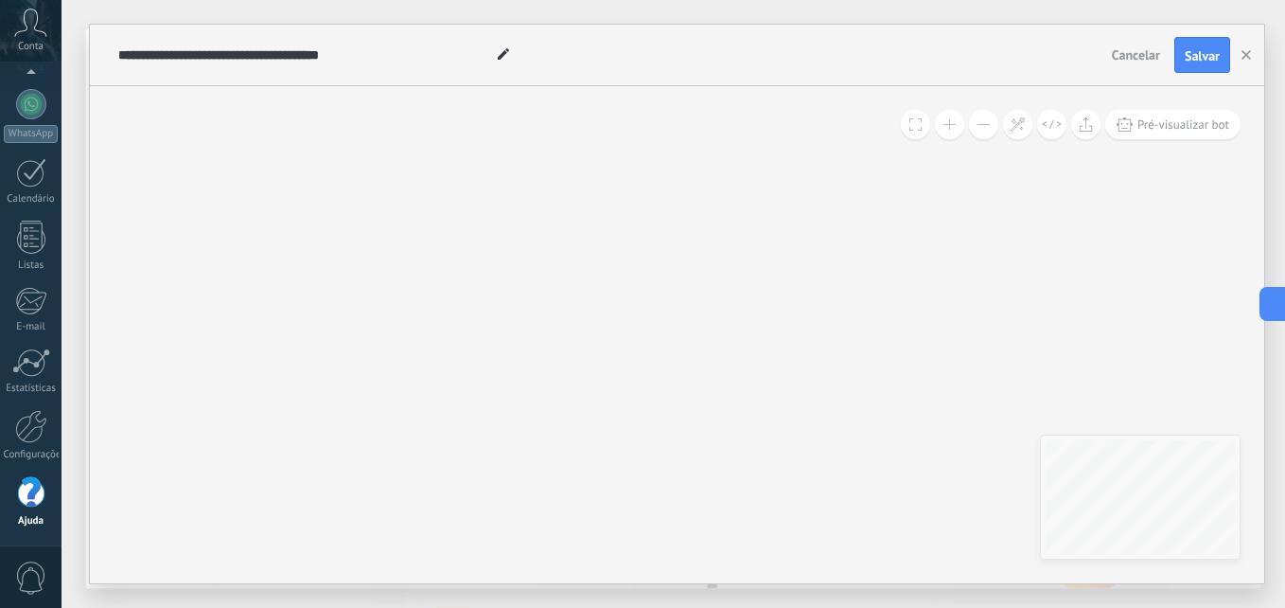
click at [502, 56] on use at bounding box center [503, 53] width 11 height 11
click at [1138, 64] on button "Cancelar" at bounding box center [1135, 55] width 63 height 28
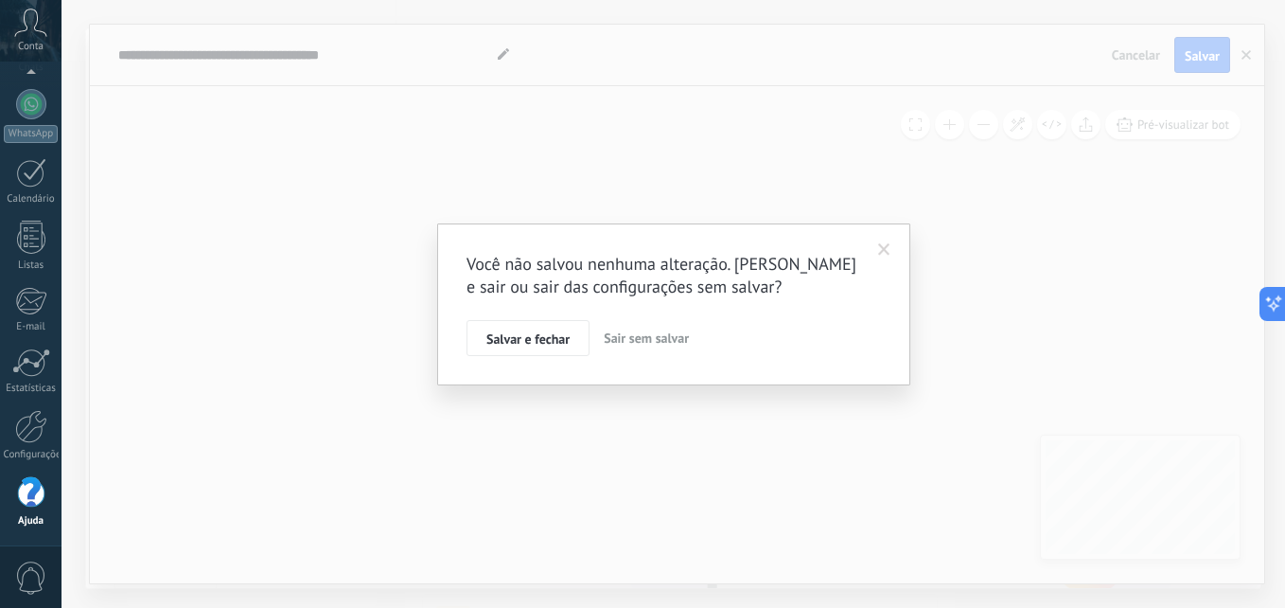
click at [612, 336] on span "Sair sem salvar" at bounding box center [646, 337] width 85 height 17
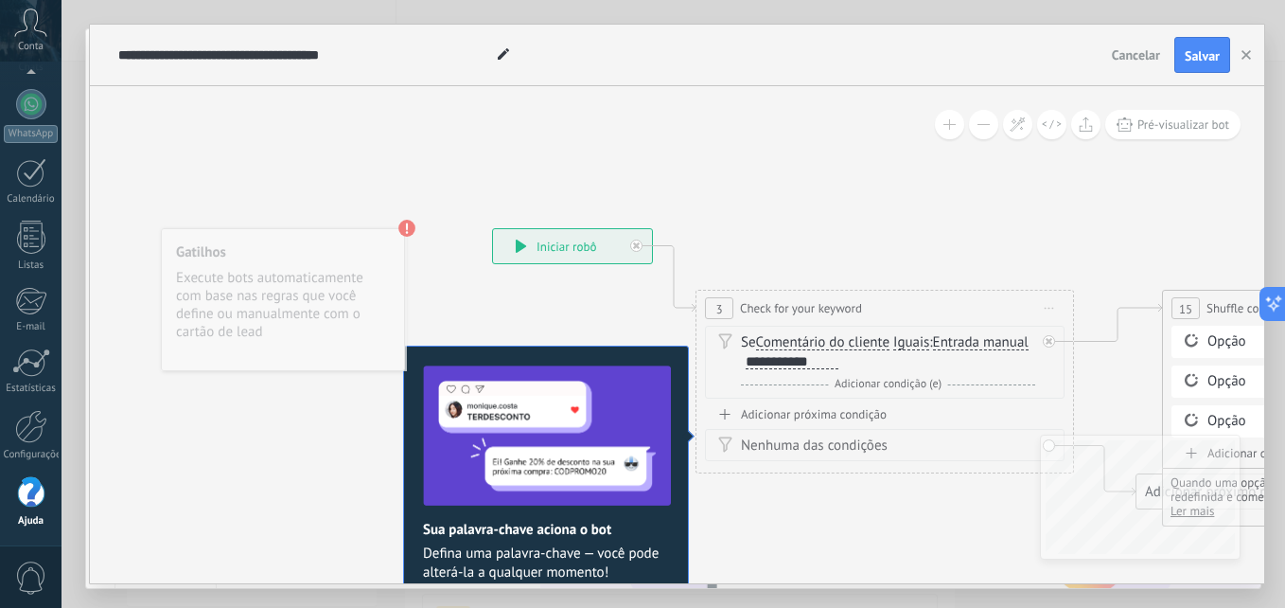
click at [1224, 303] on span "Shuffle comment responses" at bounding box center [1278, 308] width 145 height 18
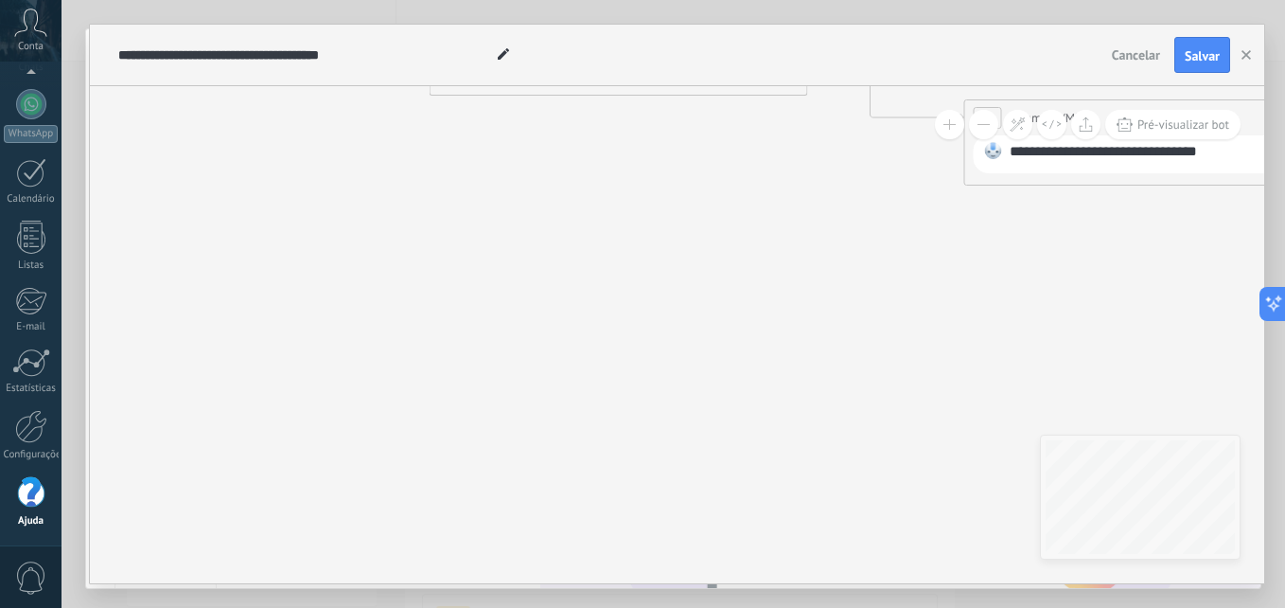
click at [1250, 59] on use "button" at bounding box center [1245, 54] width 9 height 9
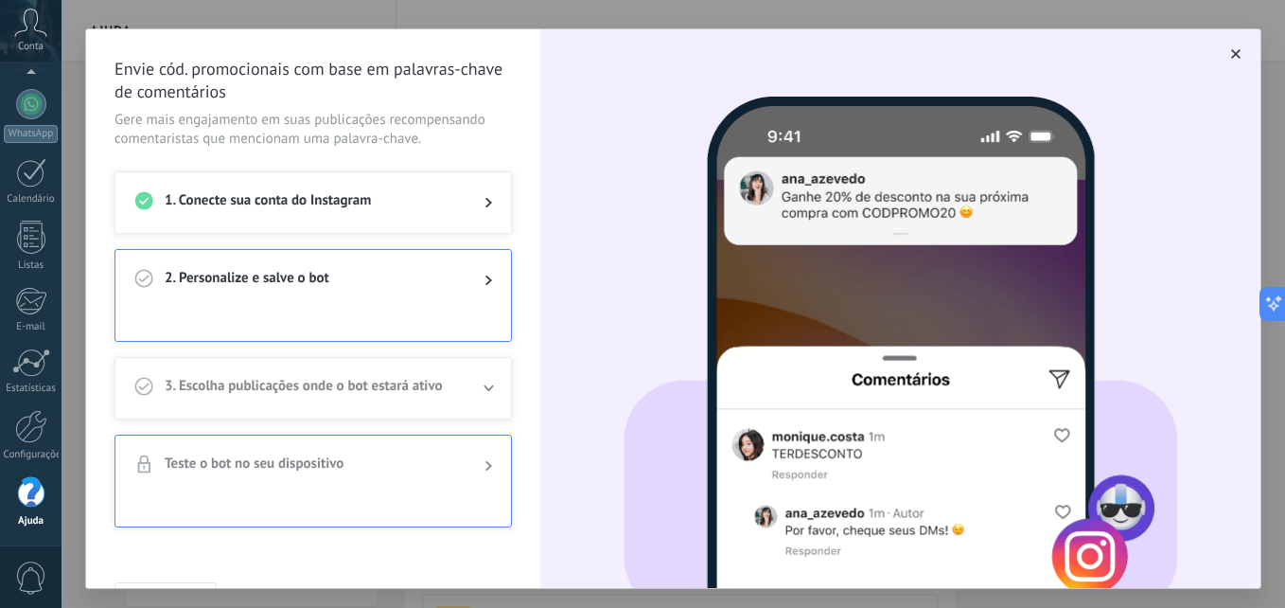
click at [485, 289] on span at bounding box center [488, 280] width 7 height 23
click at [287, 295] on div "2. Personalize e salve o bot" at bounding box center [313, 280] width 396 height 61
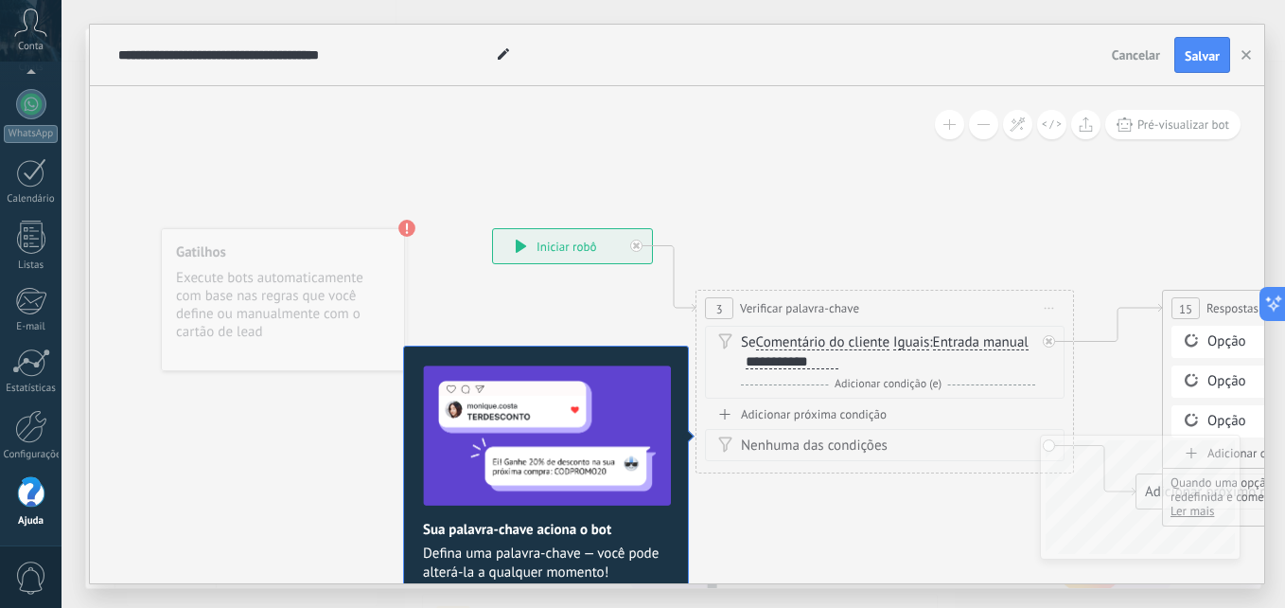
click at [576, 535] on h2 "Sua palavra-chave aciona o bot" at bounding box center [546, 529] width 246 height 18
click at [570, 451] on img at bounding box center [547, 435] width 248 height 140
click at [534, 553] on span "Defina uma palavra-chave — você pode alterá-la a qualquer momento!" at bounding box center [546, 563] width 246 height 38
click at [794, 448] on div "Nenhuma das condições" at bounding box center [888, 445] width 294 height 19
click at [886, 387] on span "Adicionar condição (e)" at bounding box center [888, 384] width 116 height 14
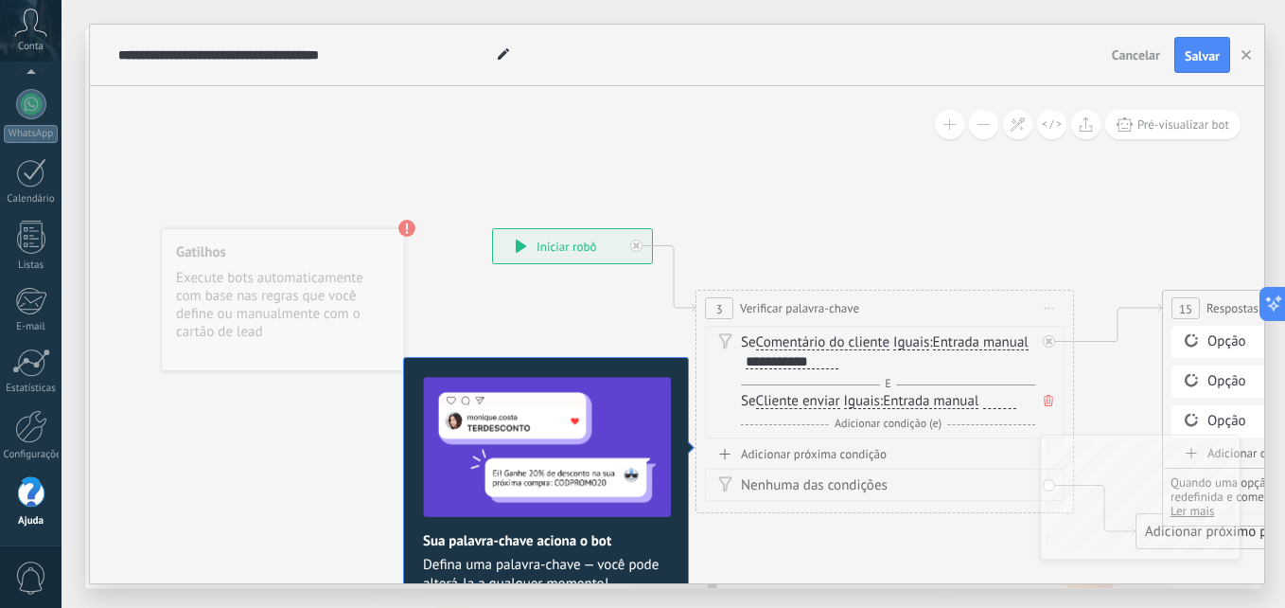
click at [859, 397] on span "Iguais" at bounding box center [862, 401] width 36 height 15
click at [859, 397] on button "Iguais" at bounding box center [953, 401] width 237 height 34
click at [880, 471] on span "Contém" at bounding box center [937, 468] width 229 height 19
click at [965, 400] on span "Entrada manual" at bounding box center [941, 401] width 96 height 15
click at [965, 400] on button "Entrada manual" at bounding box center [1002, 401] width 237 height 34
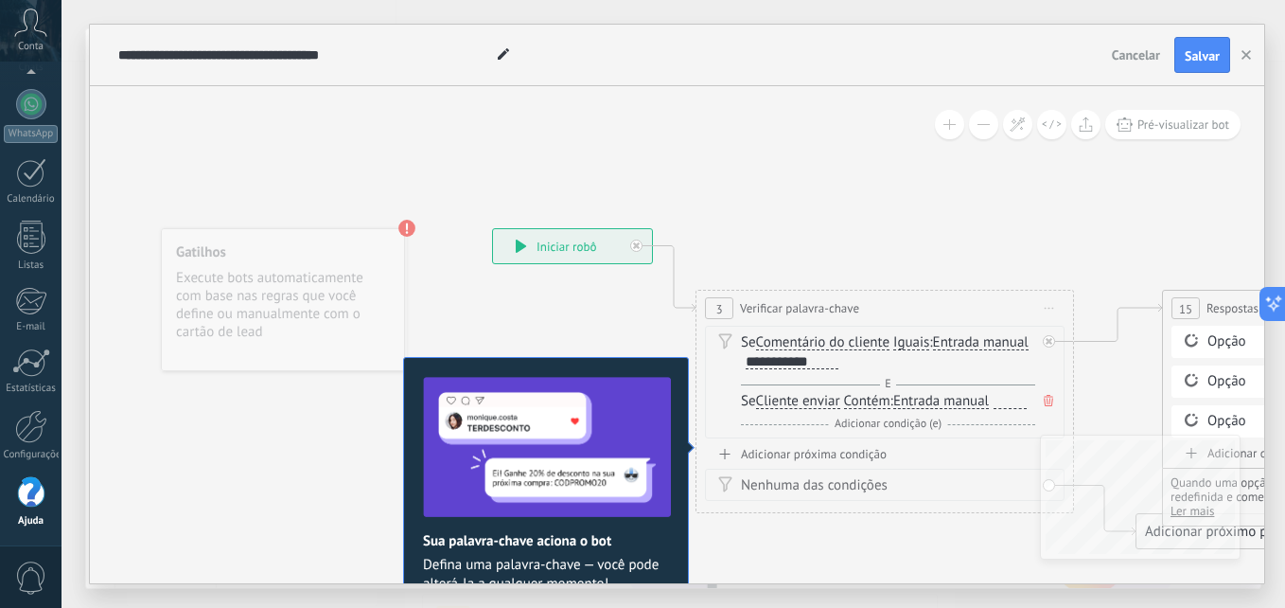
scroll to position [6, 0]
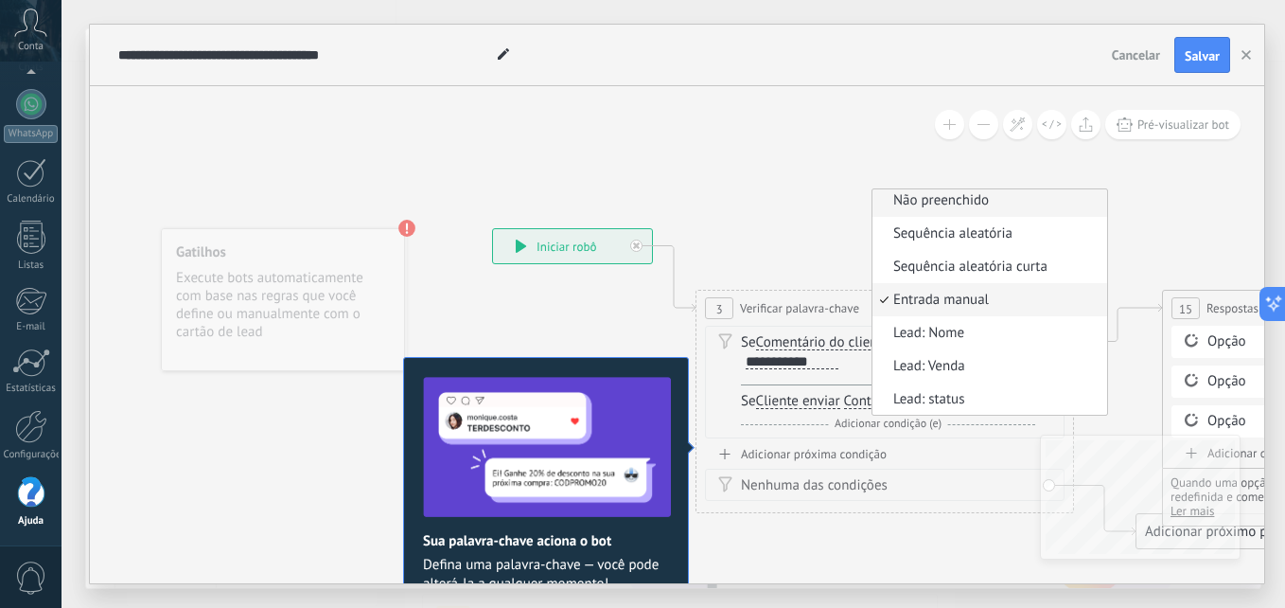
click at [995, 207] on span "Não preenchido" at bounding box center [986, 200] width 229 height 19
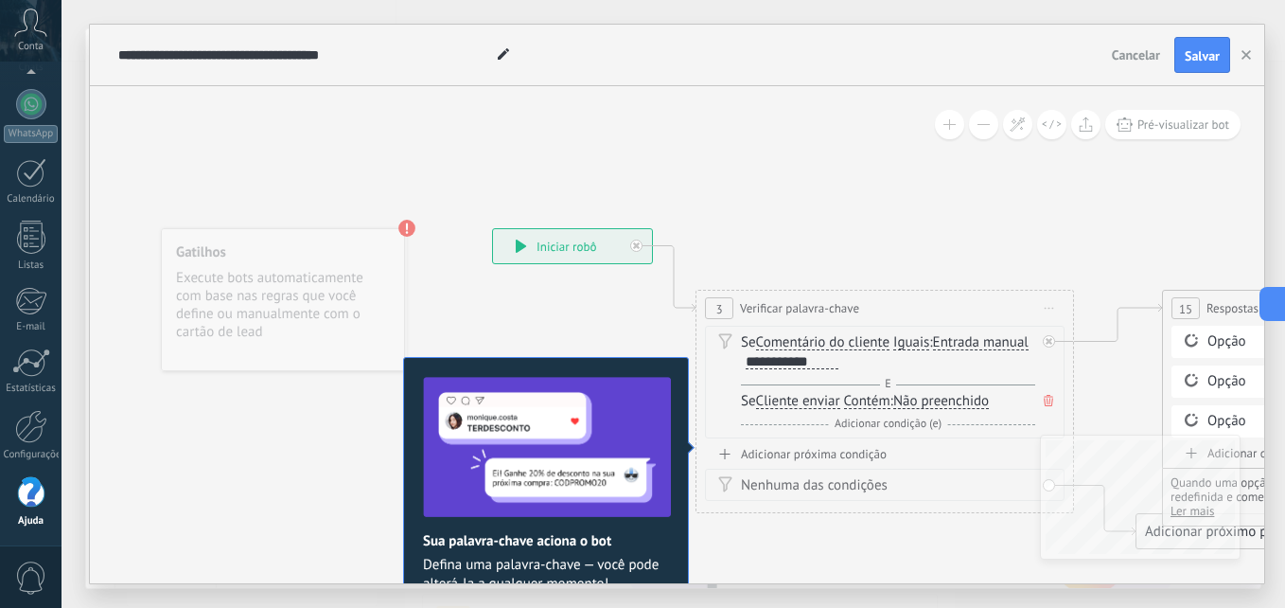
click at [918, 407] on span "Não preenchido" at bounding box center [941, 401] width 96 height 15
click at [918, 407] on button "Não preenchido" at bounding box center [1002, 401] width 237 height 34
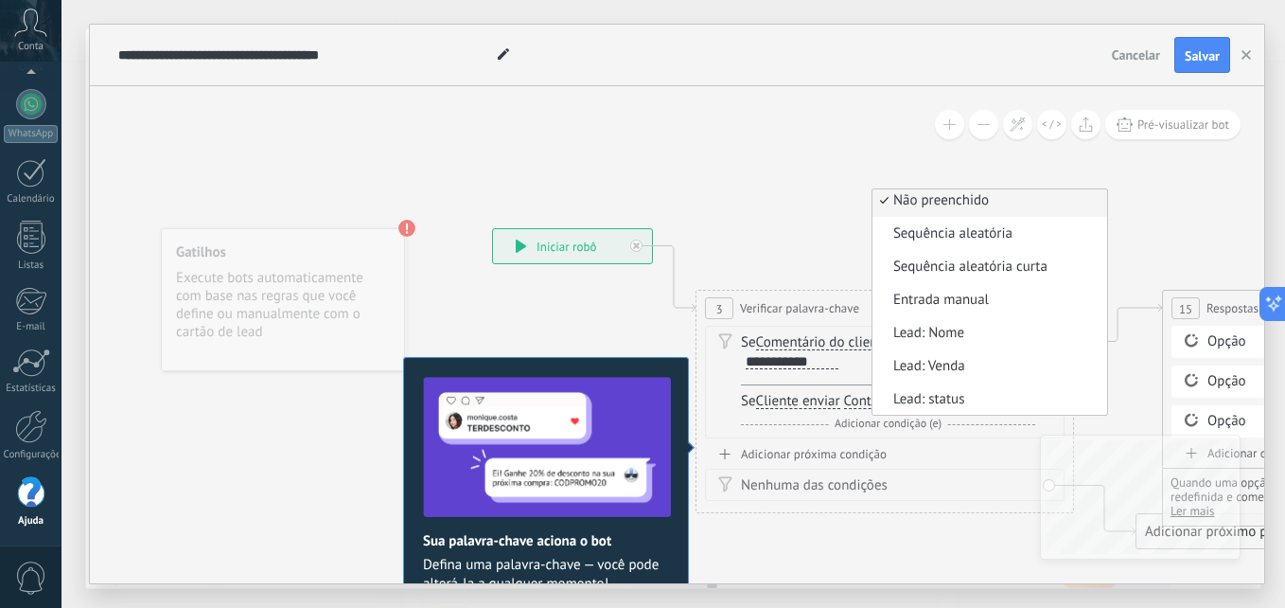
scroll to position [0, 0]
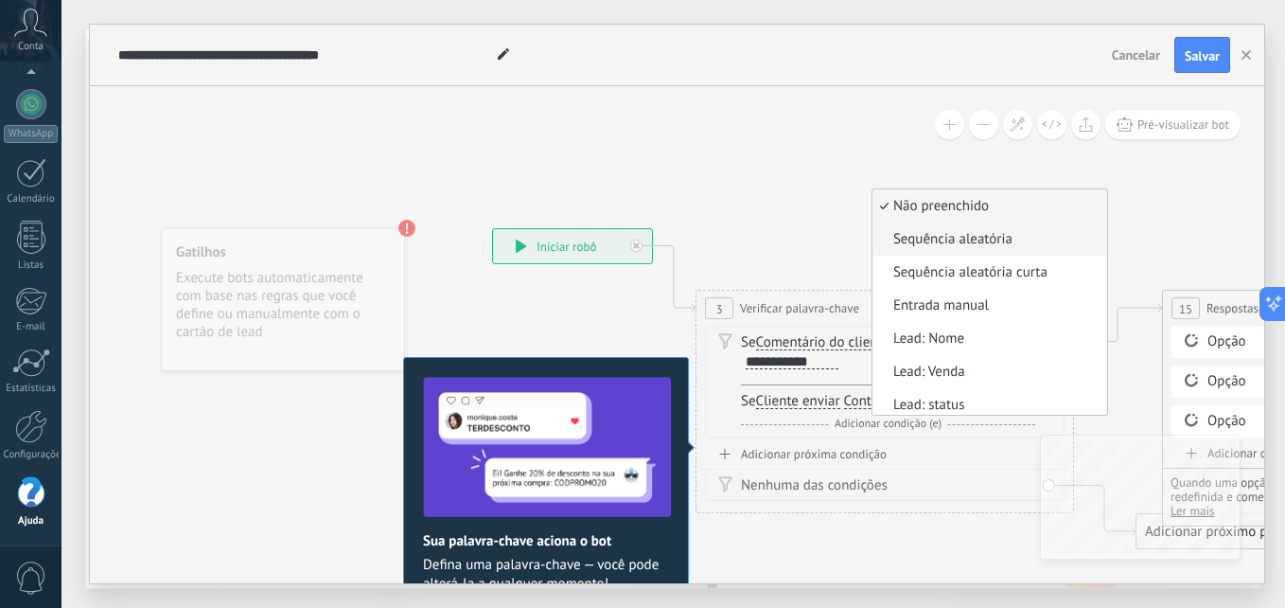
click at [983, 244] on span "Sequência aleatória" at bounding box center [986, 239] width 229 height 19
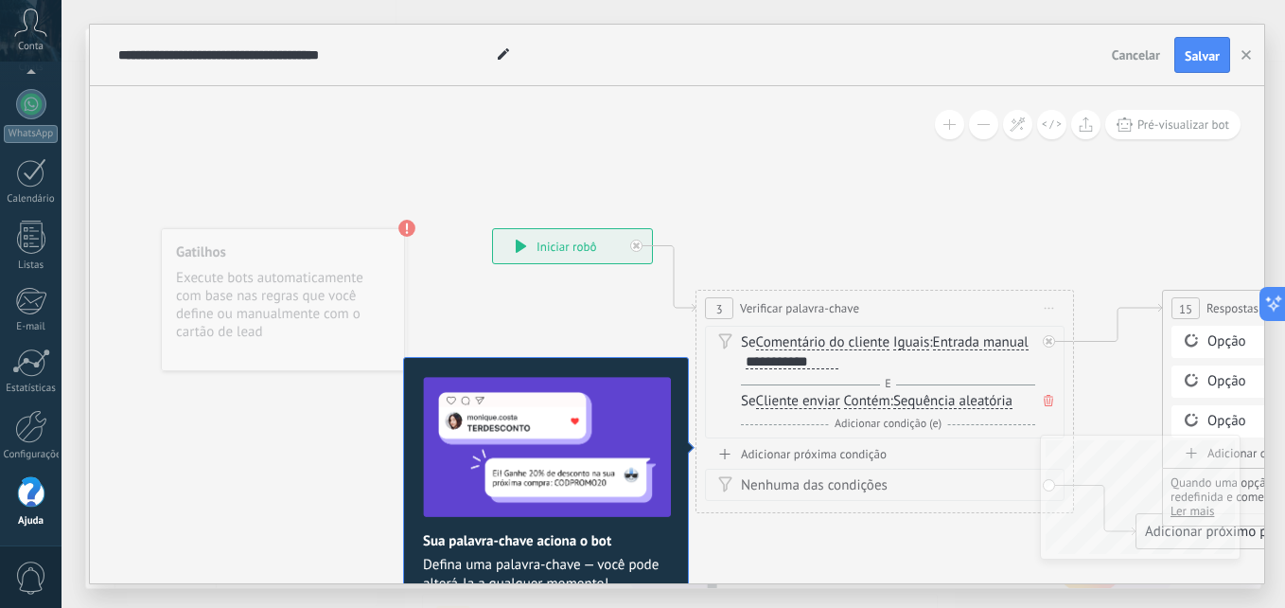
click at [838, 361] on div "**********" at bounding box center [792, 361] width 93 height 15
click at [935, 361] on div "Se Comentário do cliente Cliente enviar Emoção da conversa Comentário do client…" at bounding box center [888, 352] width 294 height 38
click at [838, 359] on div "**********" at bounding box center [792, 361] width 93 height 15
click at [922, 429] on span "Adicionar condição (e)" at bounding box center [888, 423] width 116 height 14
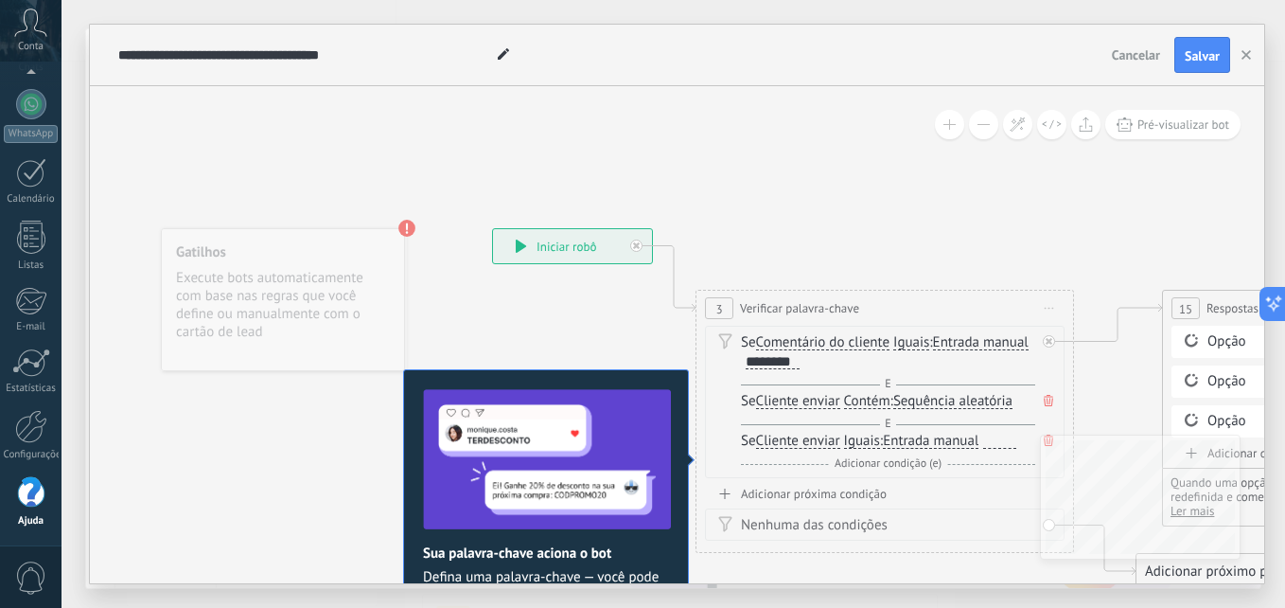
click at [955, 443] on span "Entrada manual" at bounding box center [931, 440] width 96 height 15
click at [955, 443] on button "Entrada manual" at bounding box center [991, 441] width 237 height 34
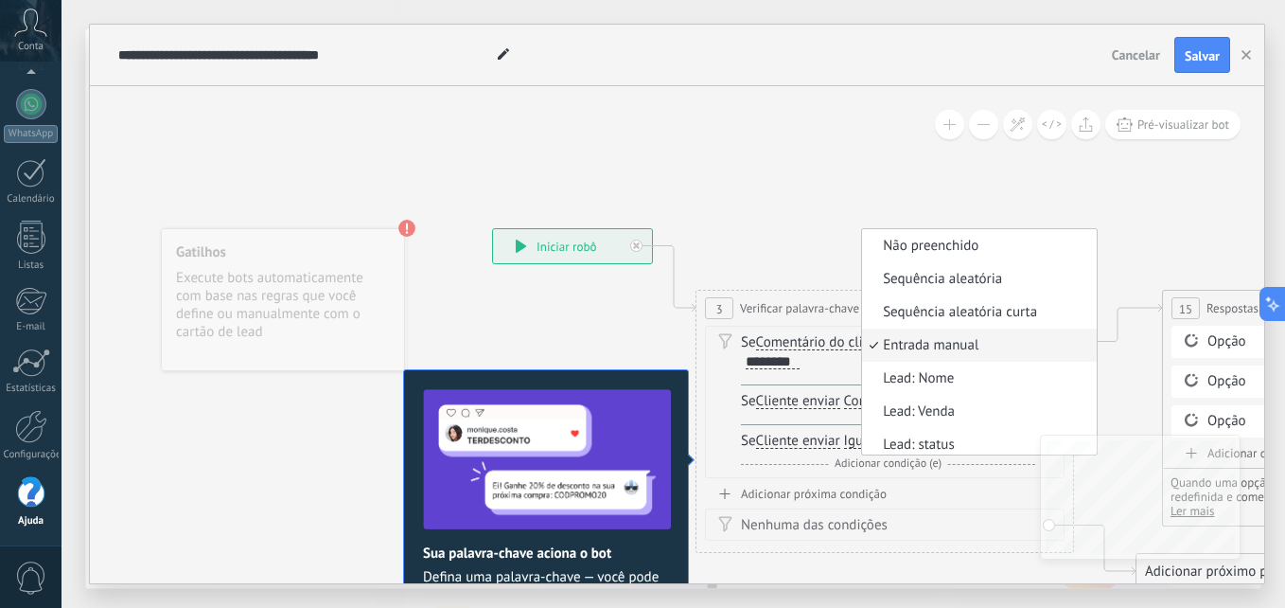
scroll to position [6, 0]
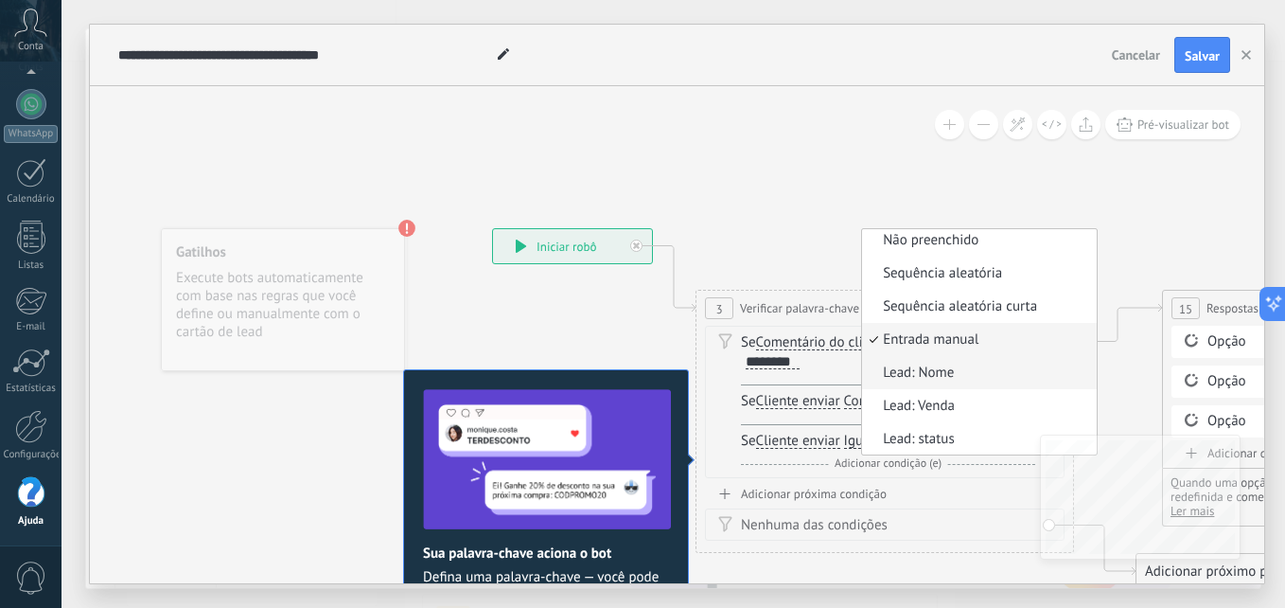
click at [960, 368] on span "Lead: Nome" at bounding box center [976, 372] width 229 height 19
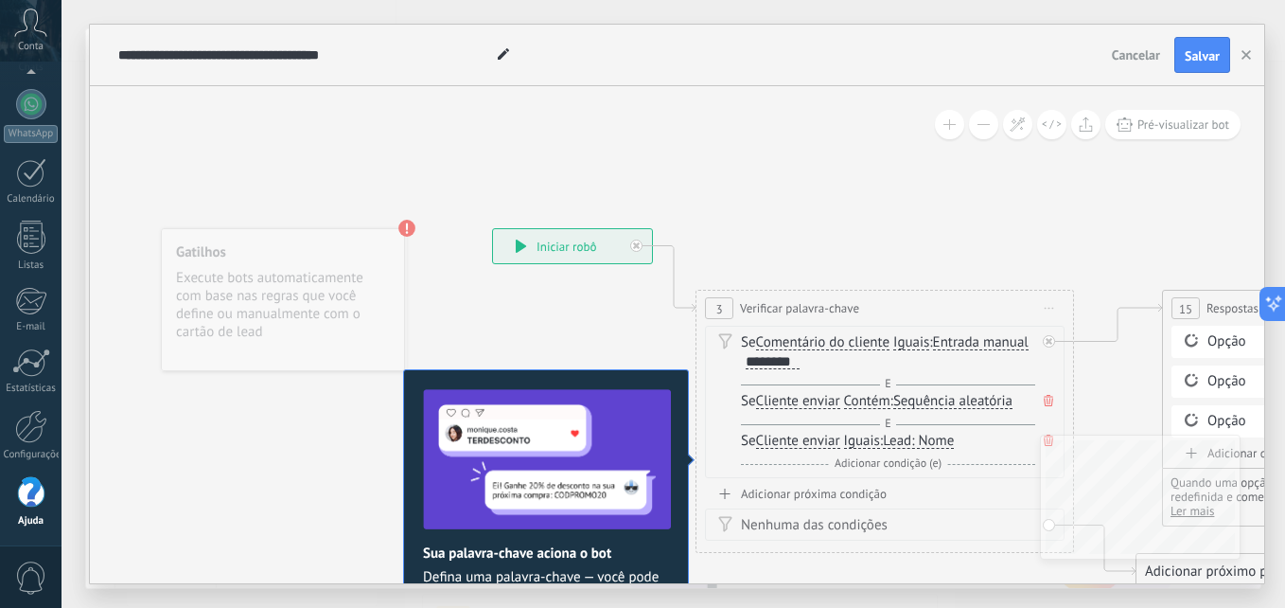
click at [903, 464] on span "Adicionar condição (e)" at bounding box center [888, 463] width 116 height 14
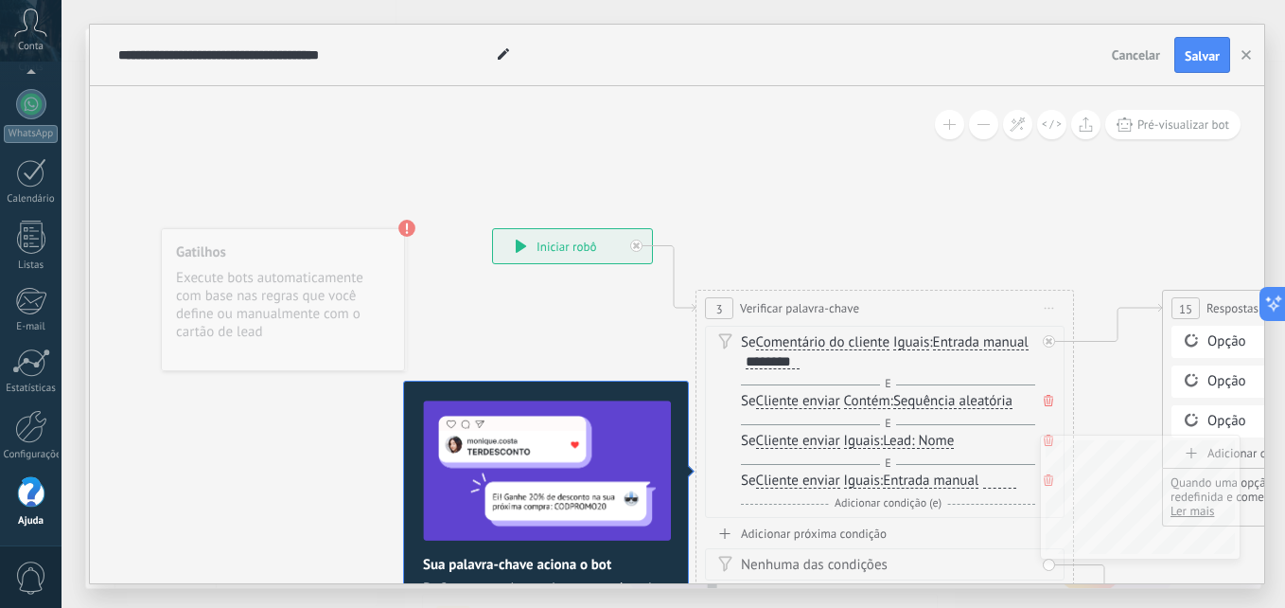
click at [866, 528] on div "Adicionar próxima condição" at bounding box center [885, 533] width 360 height 16
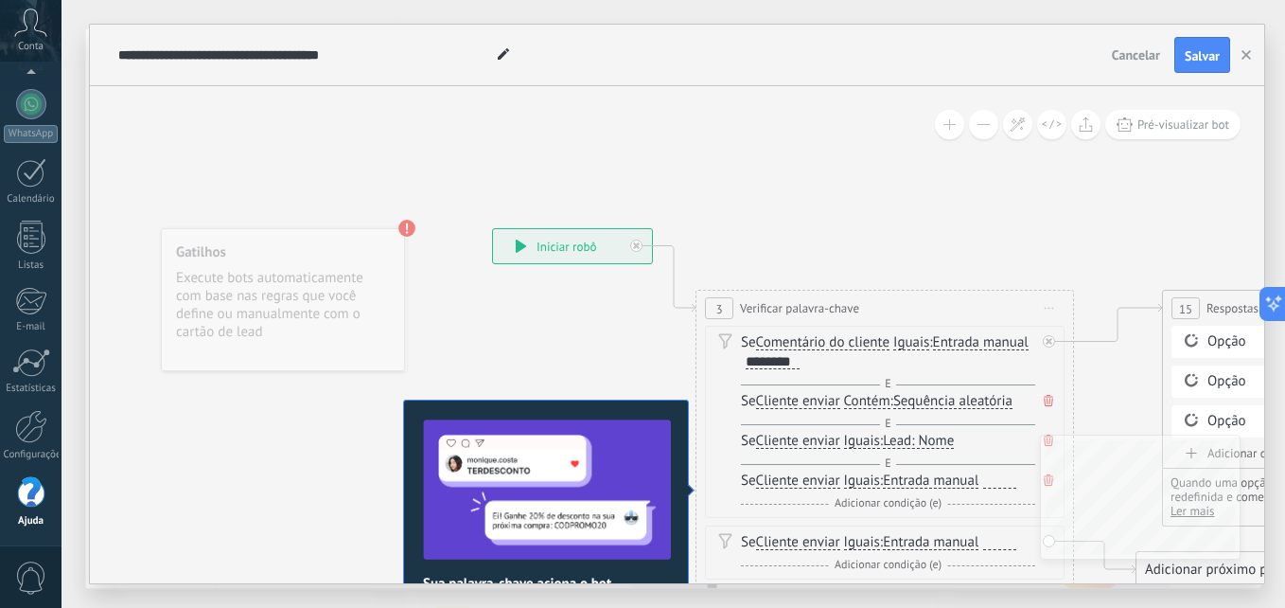
drag, startPoint x: 1277, startPoint y: 124, endPoint x: 1268, endPoint y: 240, distance: 116.8
click at [1268, 240] on div "**********" at bounding box center [674, 304] width 1224 height 608
click at [1048, 397] on icon at bounding box center [1048, 400] width 9 height 11
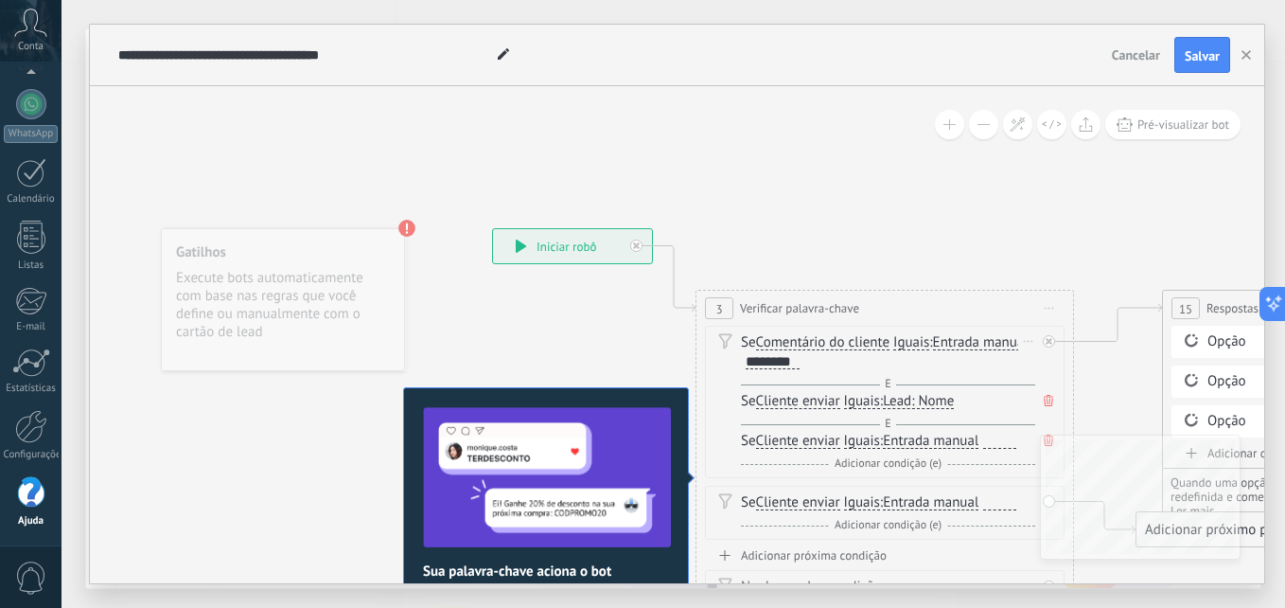
click at [1048, 397] on icon at bounding box center [1048, 400] width 9 height 11
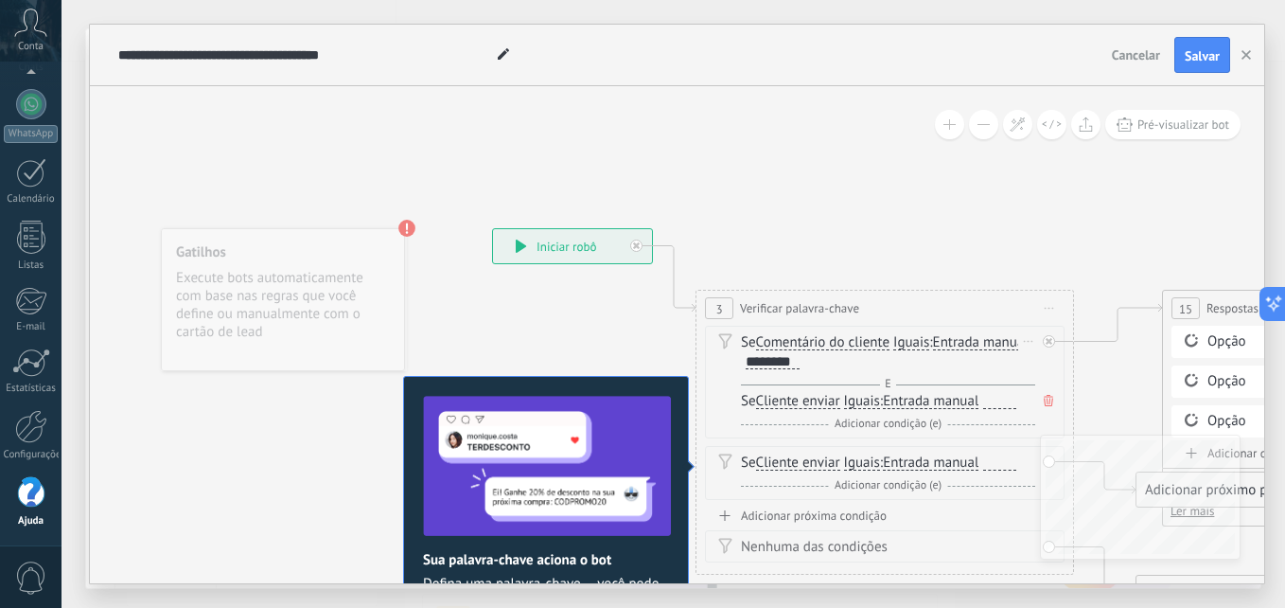
click at [1048, 397] on icon at bounding box center [1048, 400] width 9 height 11
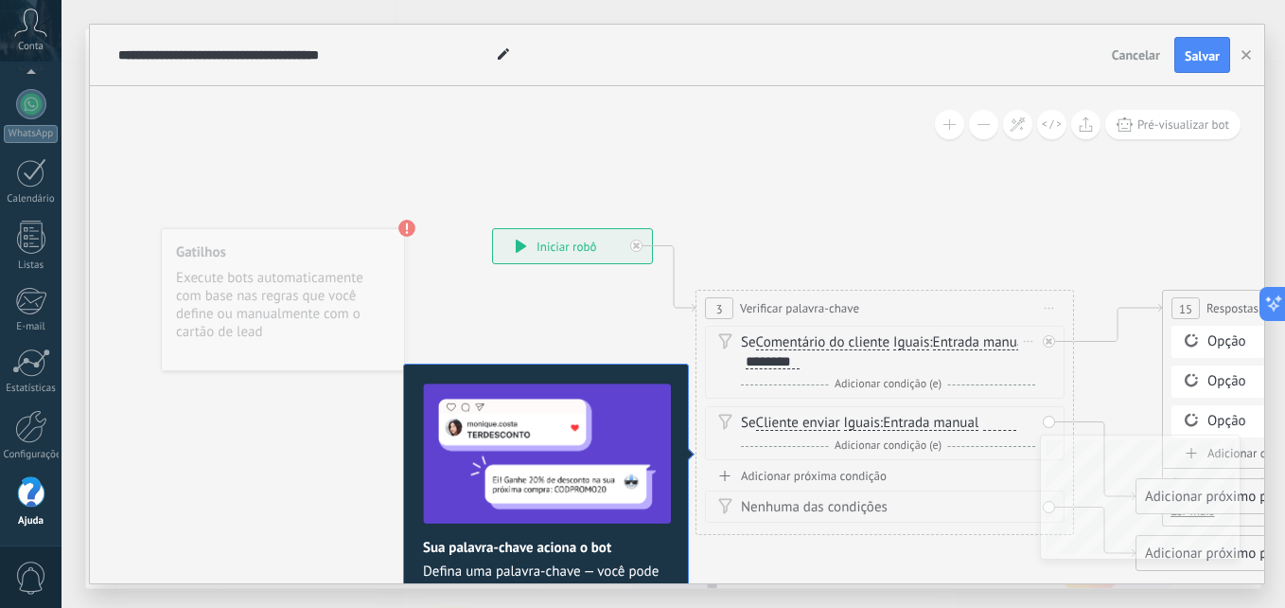
click at [1048, 397] on div "Se Comentário do cliente Cliente enviar Emoção da conversa Comentário do client…" at bounding box center [885, 362] width 360 height 73
click at [788, 515] on div "Nenhuma das condições" at bounding box center [888, 507] width 294 height 19
click at [788, 506] on div "Nenhuma das condições" at bounding box center [888, 507] width 294 height 19
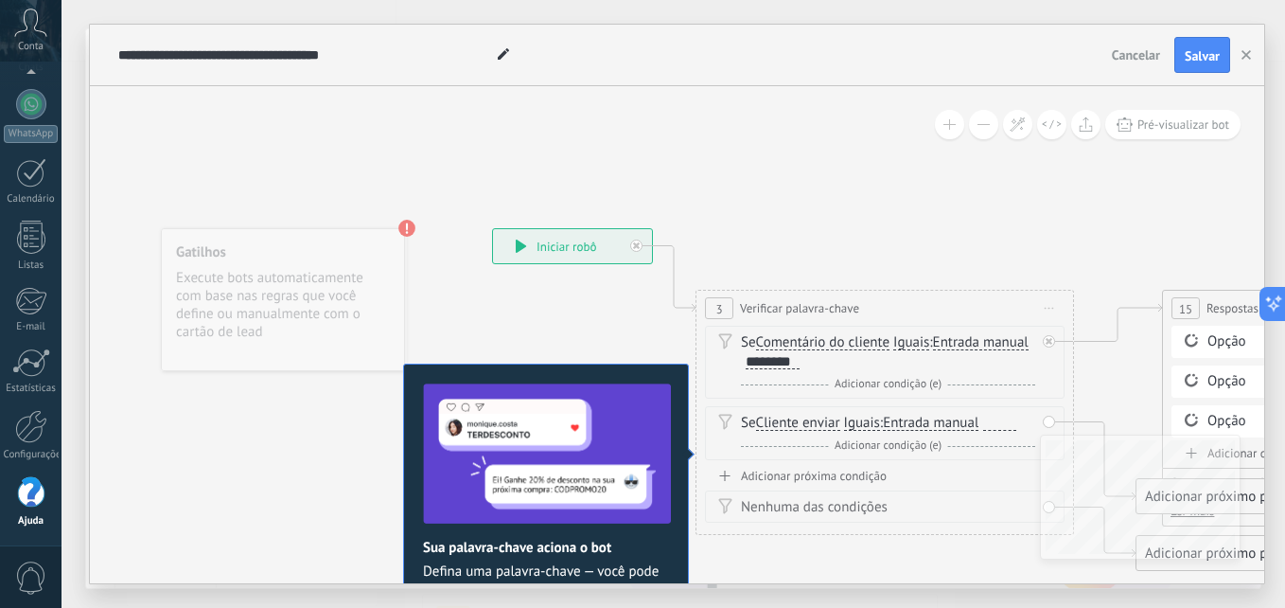
click at [788, 506] on div "Nenhuma das condições" at bounding box center [888, 507] width 294 height 19
click at [903, 504] on div "Nenhuma das condições" at bounding box center [888, 507] width 294 height 19
click at [722, 503] on icon at bounding box center [724, 505] width 13 height 15
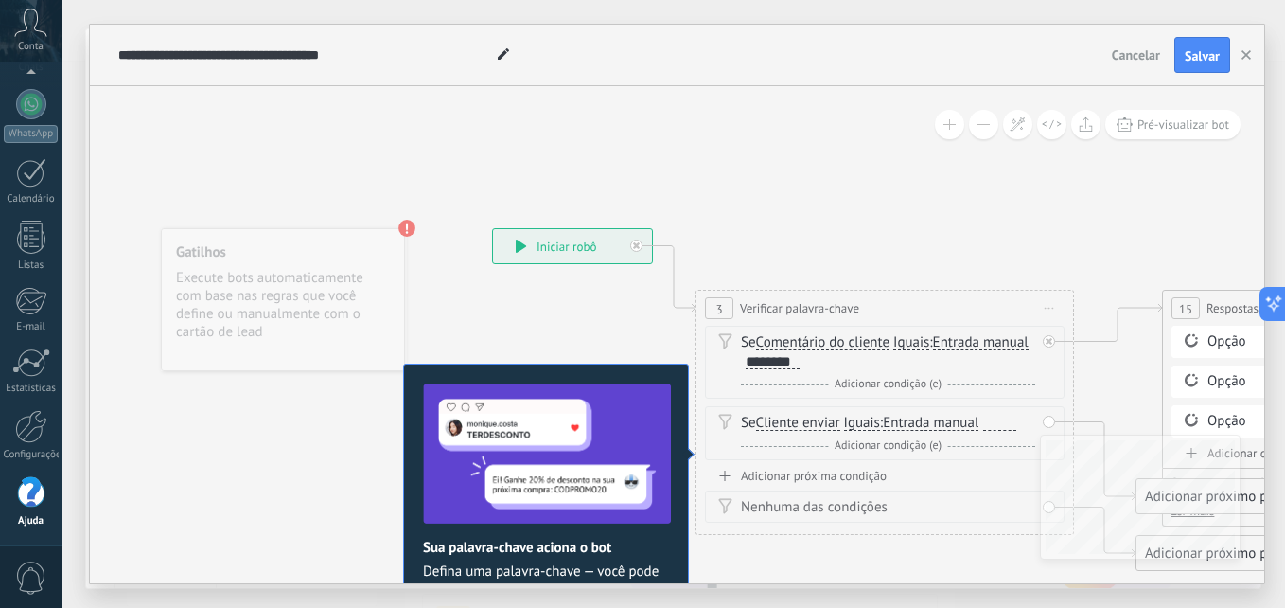
click at [722, 503] on icon at bounding box center [724, 505] width 13 height 15
click at [1182, 305] on span "15" at bounding box center [1185, 309] width 13 height 16
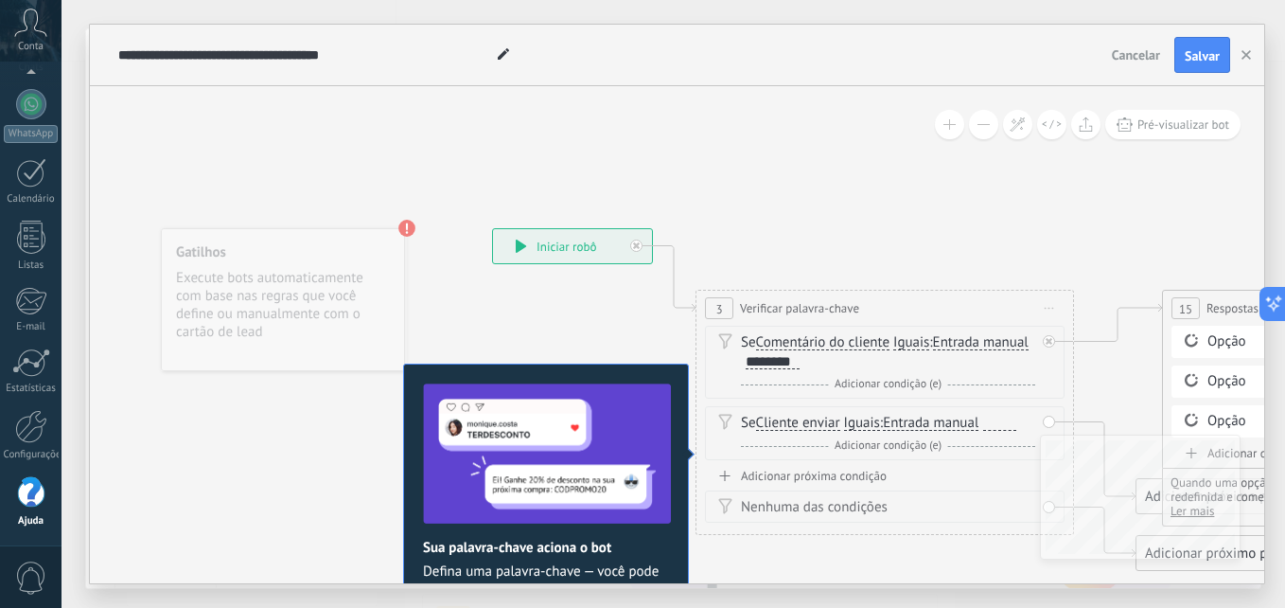
click at [562, 254] on div "**********" at bounding box center [572, 246] width 159 height 34
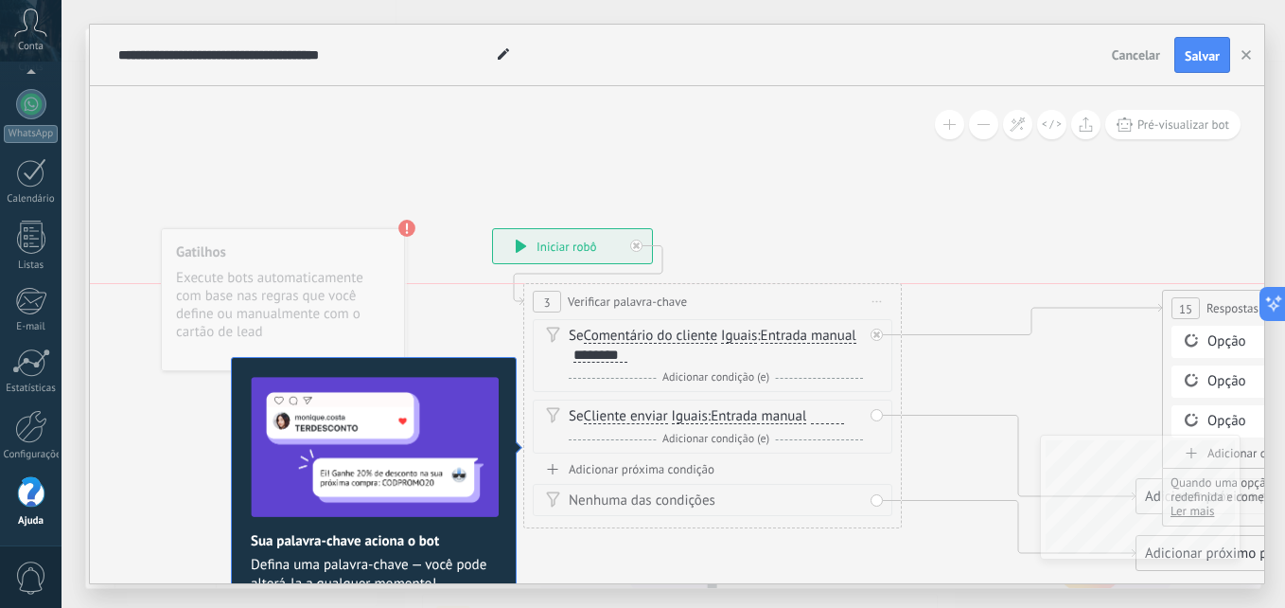
drag, startPoint x: 776, startPoint y: 298, endPoint x: 603, endPoint y: 280, distance: 174.1
click at [603, 284] on div "**********" at bounding box center [712, 301] width 377 height 35
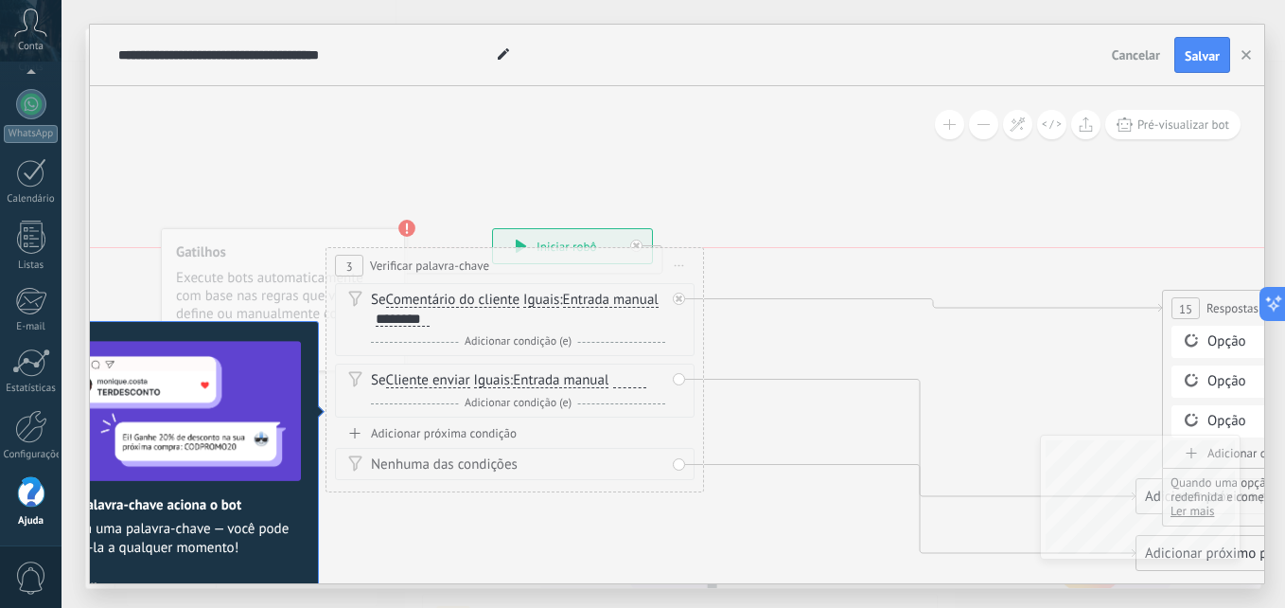
drag, startPoint x: 714, startPoint y: 297, endPoint x: 518, endPoint y: 268, distance: 199.0
click at [518, 268] on div "**********" at bounding box center [514, 265] width 377 height 35
drag, startPoint x: 1202, startPoint y: 369, endPoint x: 1062, endPoint y: 379, distance: 140.4
click at [492, 228] on div "**********" at bounding box center [492, 228] width 0 height 0
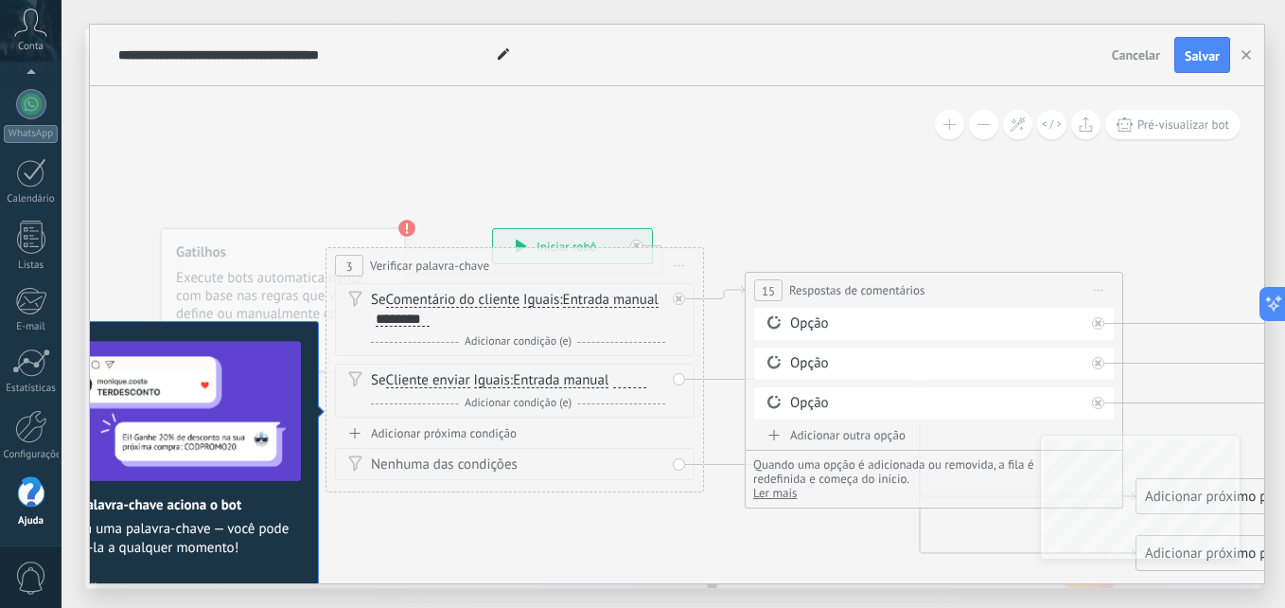
drag, startPoint x: 1226, startPoint y: 299, endPoint x: 811, endPoint y: 281, distance: 415.8
click at [811, 281] on span "Respostas de comentários" at bounding box center [857, 290] width 136 height 18
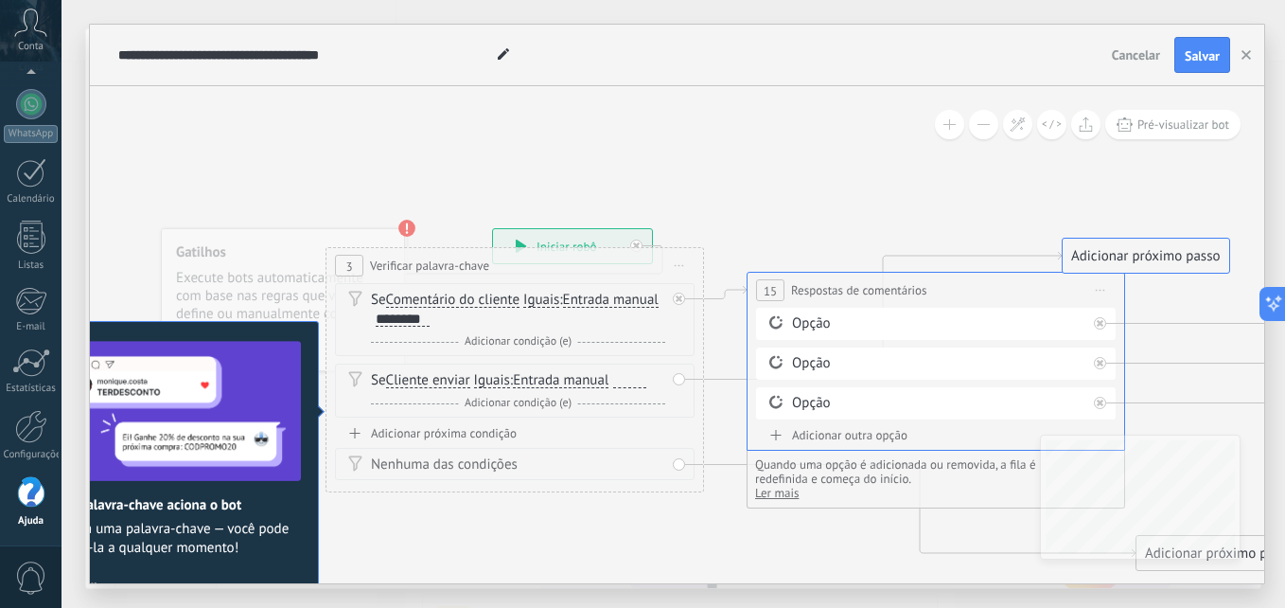
drag, startPoint x: 1255, startPoint y: 484, endPoint x: 1181, endPoint y: 244, distance: 251.4
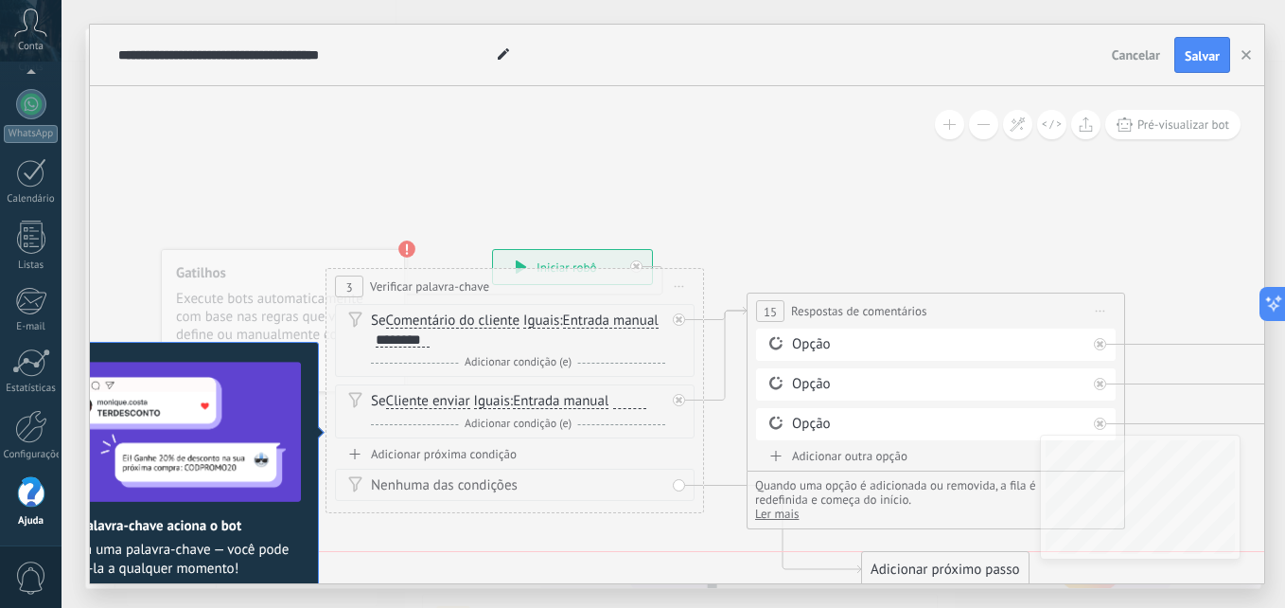
drag, startPoint x: 1239, startPoint y: 572, endPoint x: 964, endPoint y: 563, distance: 274.6
click at [964, 563] on div "Adicionar próximo passo" at bounding box center [945, 569] width 167 height 31
click at [1284, 118] on html ".abccls-1,.abccls-2{fill-rule:evenodd}.abccls-2{fill:#fff} .abfcls-1{fill:none}…" at bounding box center [642, 304] width 1285 height 608
click at [842, 335] on div "Opção" at bounding box center [939, 344] width 294 height 19
click at [1072, 343] on div "Excluir" at bounding box center [1079, 343] width 21 height 27
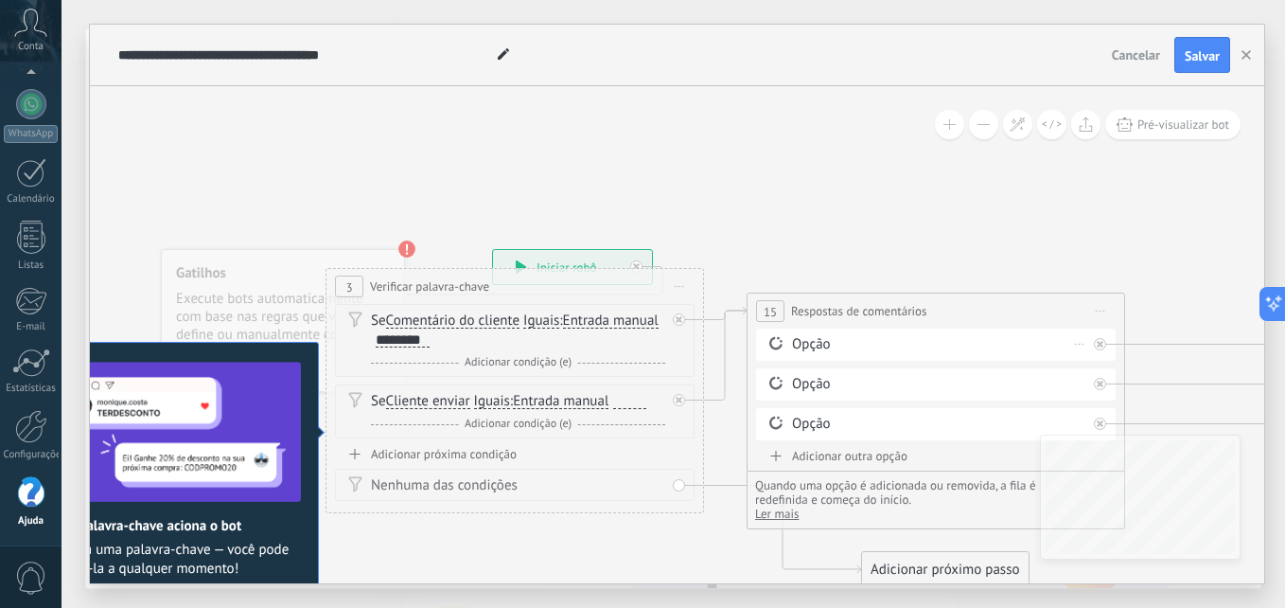
click at [784, 341] on span at bounding box center [776, 342] width 32 height 15
click at [794, 518] on span "Ler mais" at bounding box center [777, 513] width 44 height 16
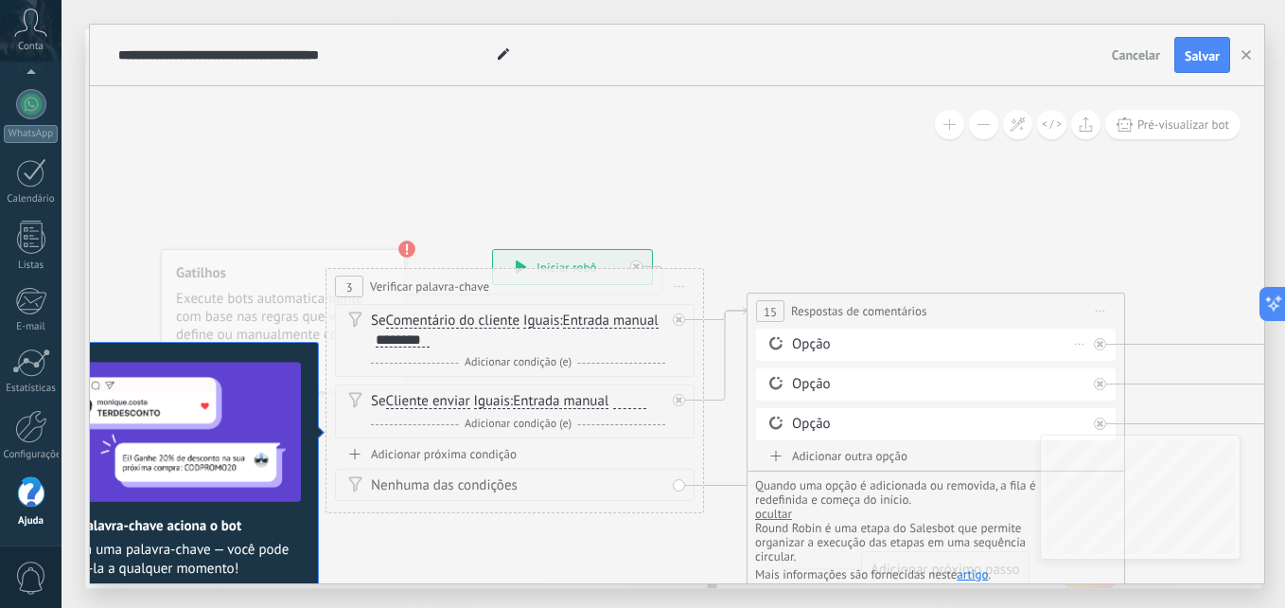
click at [814, 340] on div "Opção" at bounding box center [939, 344] width 294 height 19
click at [767, 340] on icon at bounding box center [775, 343] width 17 height 18
click at [507, 453] on div "Adicionar próxima condição" at bounding box center [515, 454] width 360 height 16
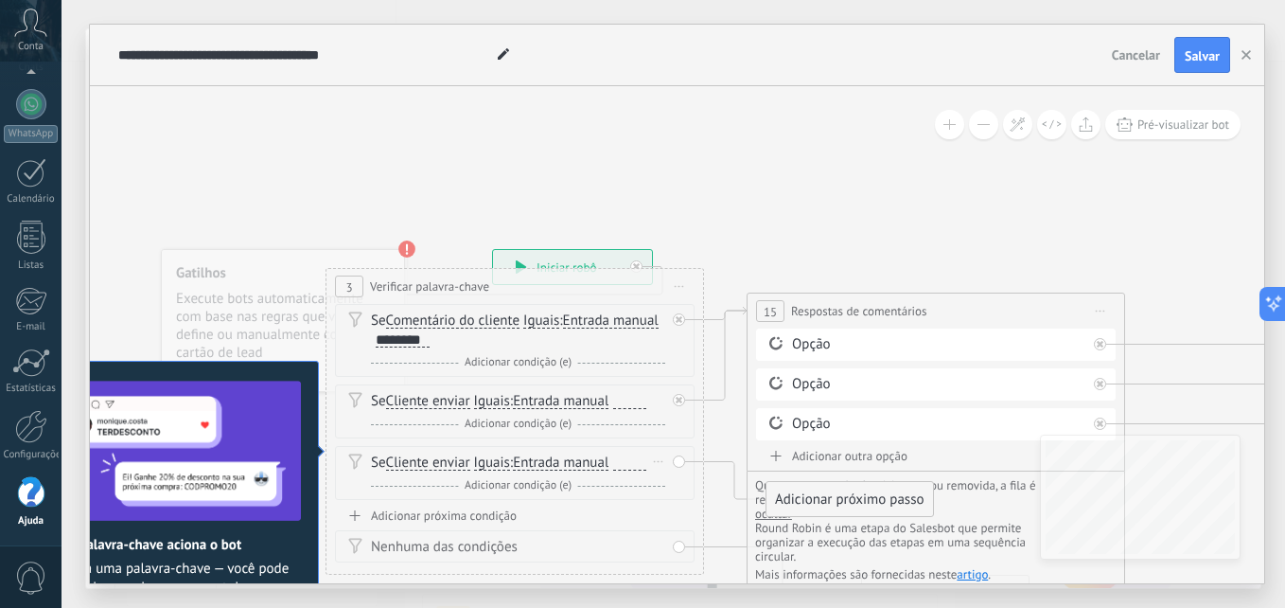
click at [476, 493] on div "E Adicionar condição (e)" at bounding box center [518, 485] width 294 height 19
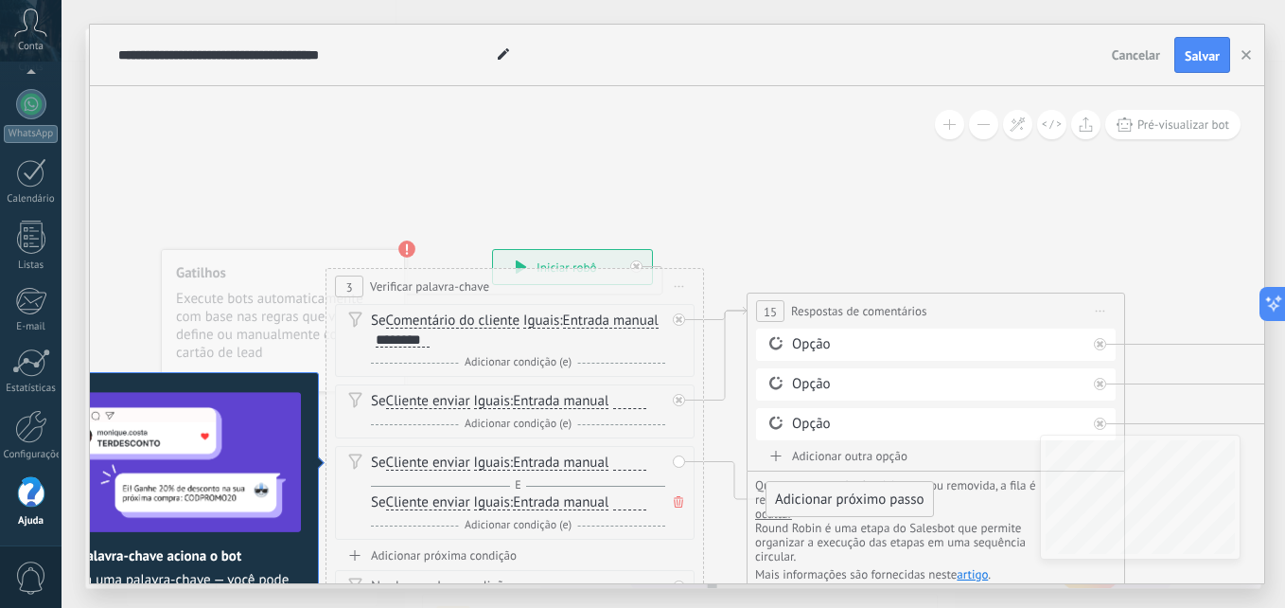
click at [480, 554] on div "Adicionar próxima condição" at bounding box center [515, 555] width 360 height 16
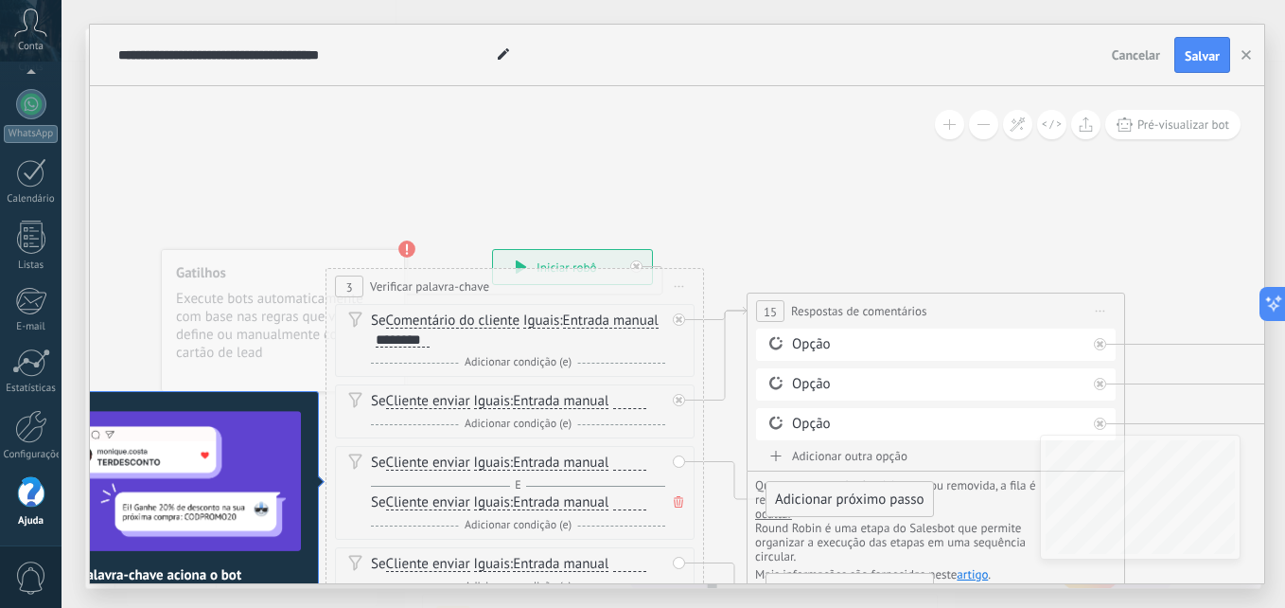
drag, startPoint x: 652, startPoint y: 359, endPoint x: 651, endPoint y: 293, distance: 65.3
click at [651, 293] on div "**********" at bounding box center [515, 472] width 379 height 408
click at [641, 300] on div "**********" at bounding box center [514, 286] width 377 height 35
drag, startPoint x: 641, startPoint y: 335, endPoint x: 680, endPoint y: 259, distance: 85.5
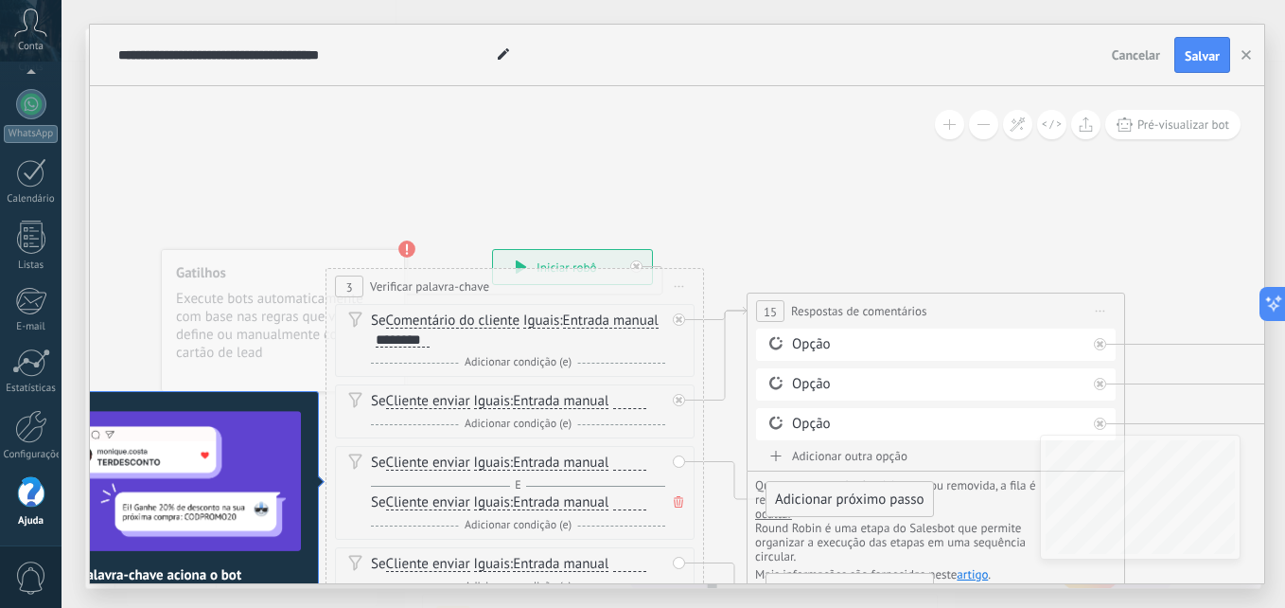
click at [492, 249] on div "**********" at bounding box center [492, 249] width 0 height 0
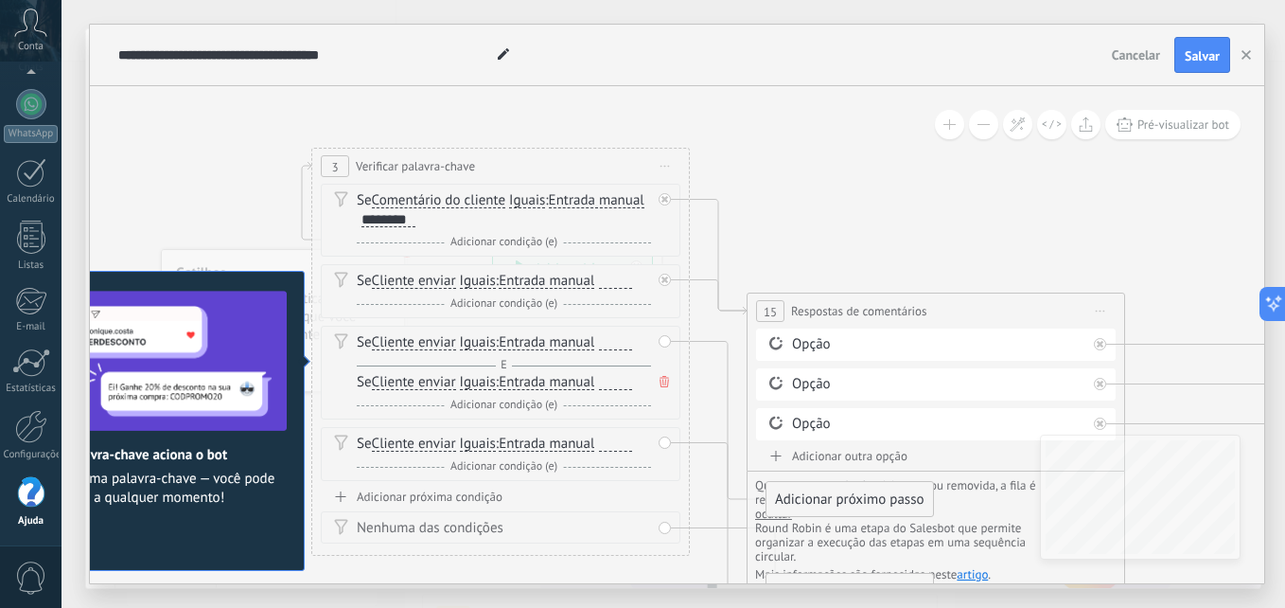
drag, startPoint x: 666, startPoint y: 289, endPoint x: 652, endPoint y: 168, distance: 121.0
click at [652, 168] on span "Iniciar pré-visualização aqui [GEOGRAPHIC_DATA] Duplicar Excluir" at bounding box center [665, 165] width 30 height 27
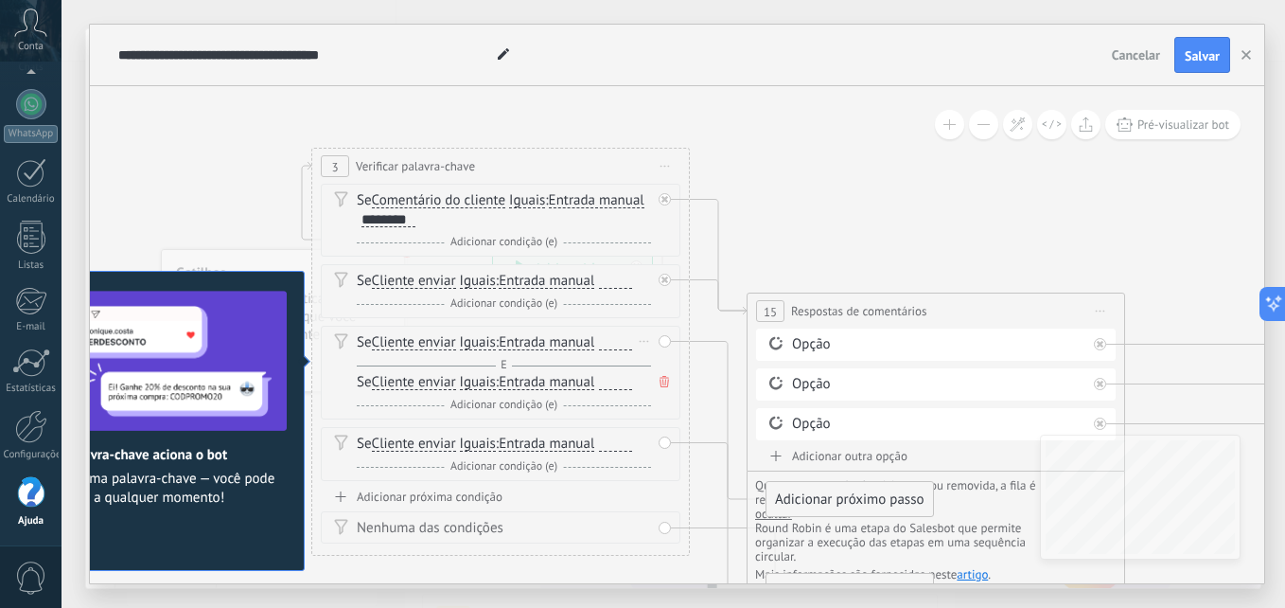
click at [664, 341] on div "Se Cliente enviar Cliente enviar Emoção da conversa Comentário do cliente Clien…" at bounding box center [501, 373] width 360 height 94
click at [793, 342] on div "Opção" at bounding box center [939, 344] width 294 height 19
click at [518, 234] on div "E Adicionar condição (e)" at bounding box center [504, 242] width 294 height 19
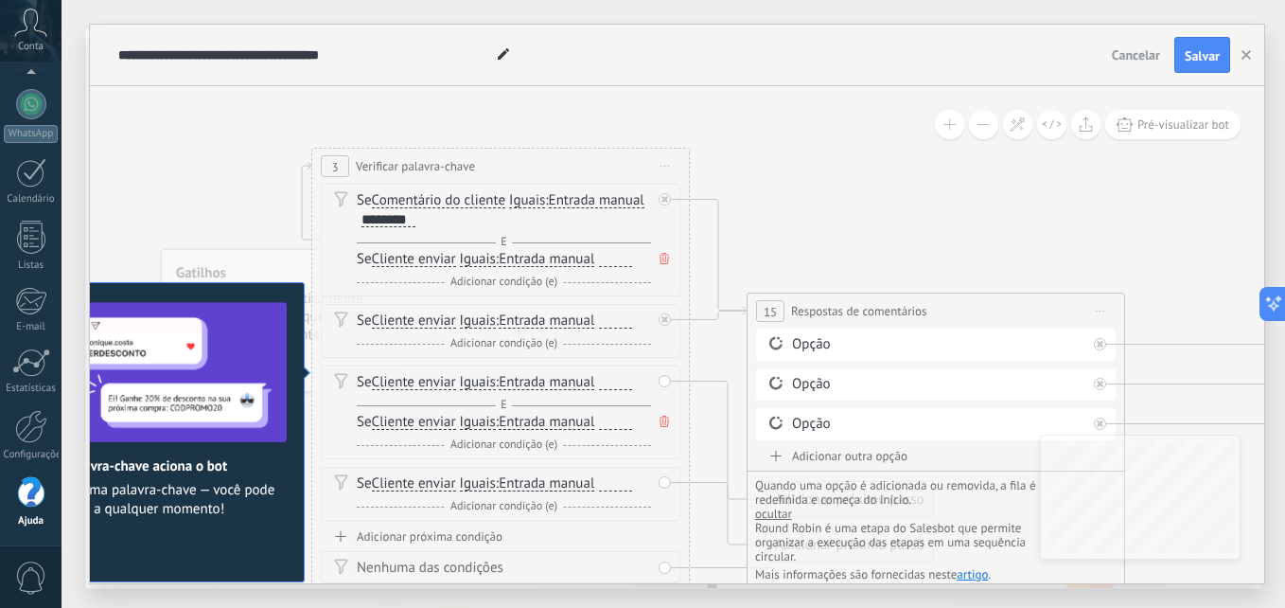
click at [1132, 50] on span "Cancelar" at bounding box center [1136, 54] width 48 height 17
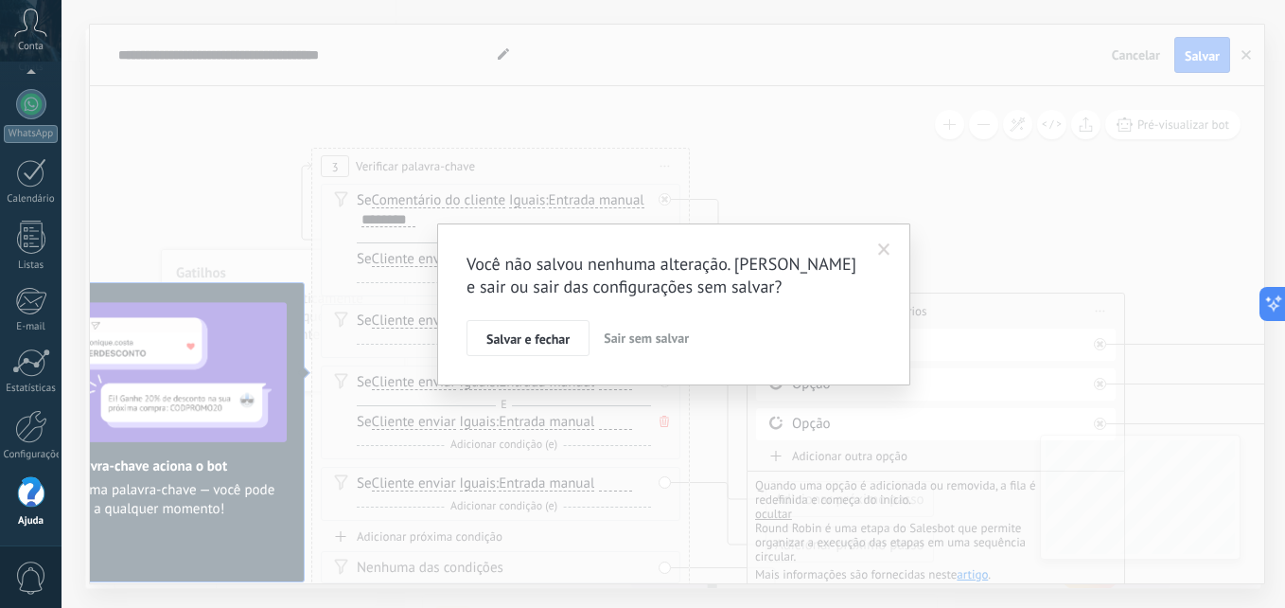
click at [680, 338] on span "Sair sem salvar" at bounding box center [646, 337] width 85 height 17
